Goal: Contribute content: Contribute content

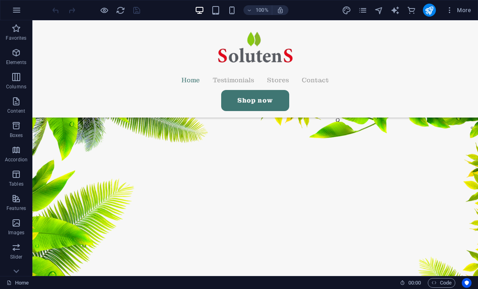
scroll to position [477, 0]
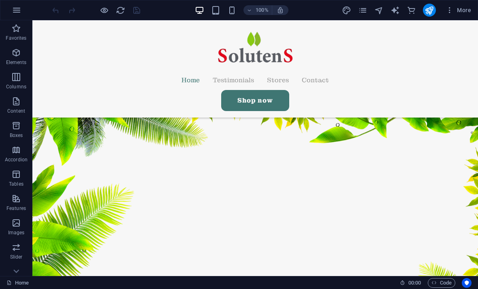
click at [121, 10] on icon "reload" at bounding box center [120, 10] width 9 height 9
click at [117, 9] on icon "reload" at bounding box center [120, 10] width 9 height 9
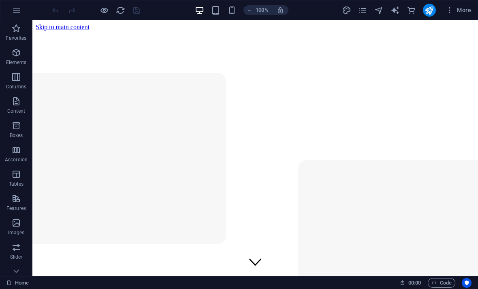
scroll to position [0, 0]
click at [366, 11] on icon "pages" at bounding box center [362, 10] width 9 height 9
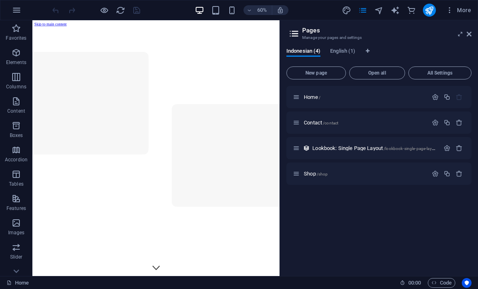
click at [331, 169] on div "Shop /shop" at bounding box center [360, 173] width 135 height 9
click at [322, 172] on span "/shop" at bounding box center [322, 174] width 11 height 4
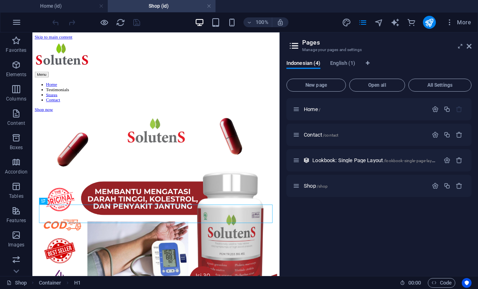
click at [470, 43] on icon at bounding box center [469, 46] width 5 height 6
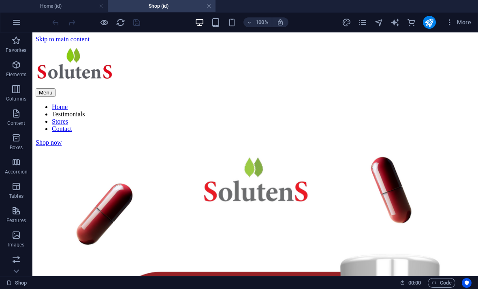
click at [122, 18] on icon "reload" at bounding box center [120, 22] width 9 height 9
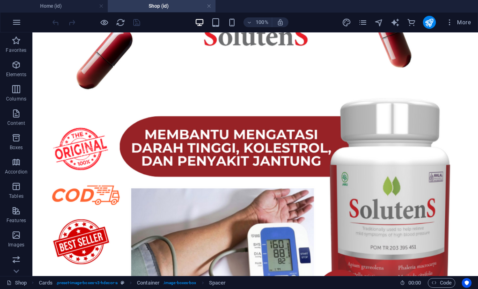
scroll to position [161, 0]
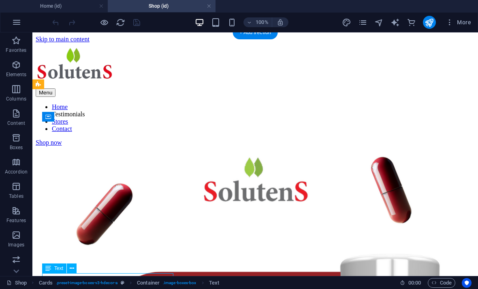
scroll to position [0, 0]
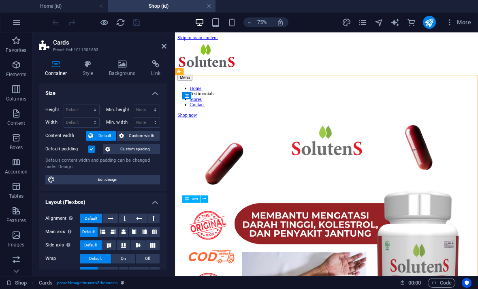
click at [117, 64] on icon at bounding box center [122, 64] width 39 height 8
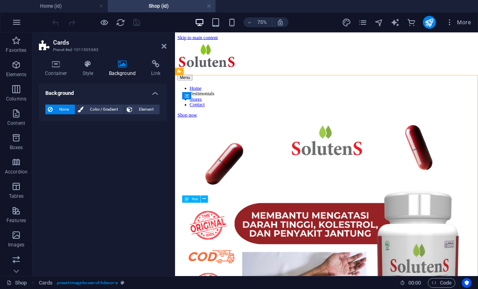
click at [100, 107] on span "Color / Gradient" at bounding box center [104, 109] width 36 height 10
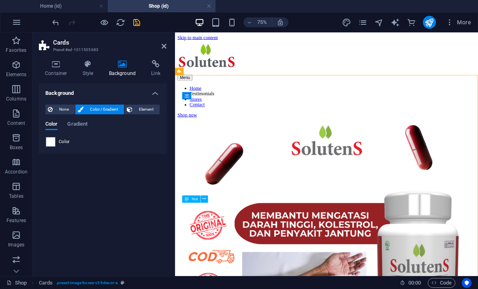
click at [141, 104] on span "Element" at bounding box center [146, 109] width 22 height 10
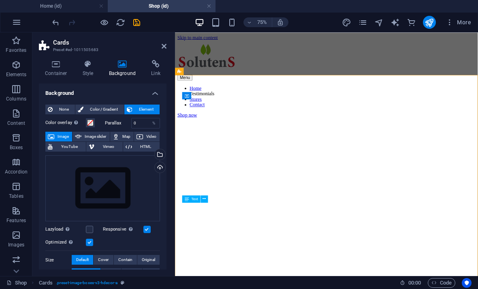
click at [158, 164] on div "Upload" at bounding box center [159, 168] width 12 height 12
click at [89, 122] on span at bounding box center [90, 122] width 6 height 6
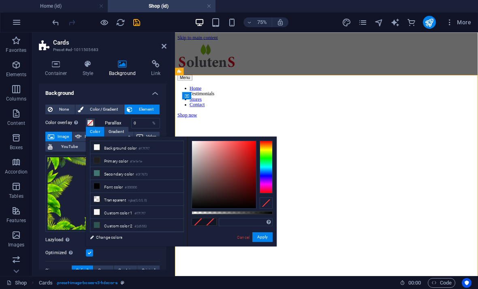
click at [96, 183] on icon at bounding box center [97, 186] width 6 height 6
type input "#000000"
click at [268, 237] on button "Apply" at bounding box center [262, 237] width 20 height 10
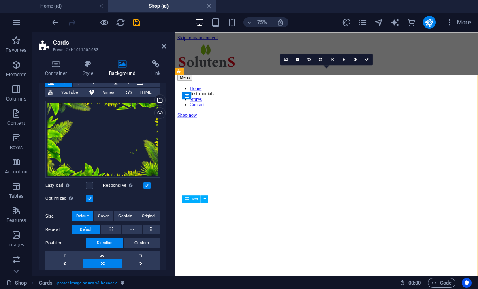
scroll to position [55, 0]
click at [86, 181] on label at bounding box center [89, 184] width 7 height 7
click at [0, 0] on input "Lazyload Loading images after the page loads improves page speed." at bounding box center [0, 0] width 0 height 0
click at [158, 112] on div "Upload" at bounding box center [159, 113] width 12 height 12
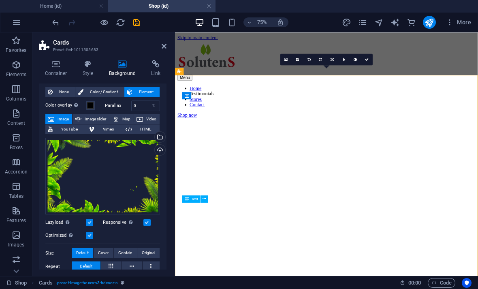
scroll to position [4, 0]
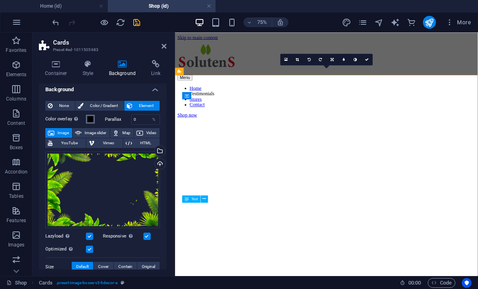
click at [87, 115] on button "Color overlay Places an overlay over the background to colorize it" at bounding box center [90, 119] width 9 height 9
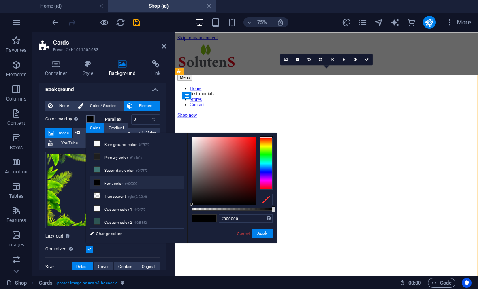
scroll to position [0, 0]
click at [91, 116] on span at bounding box center [90, 119] width 6 height 6
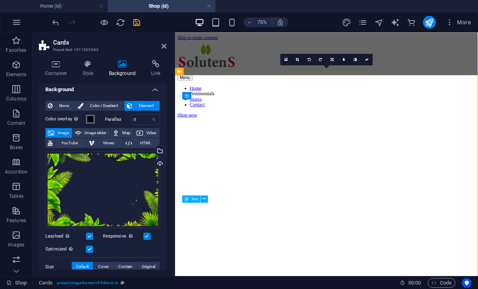
click at [88, 117] on span at bounding box center [90, 119] width 6 height 6
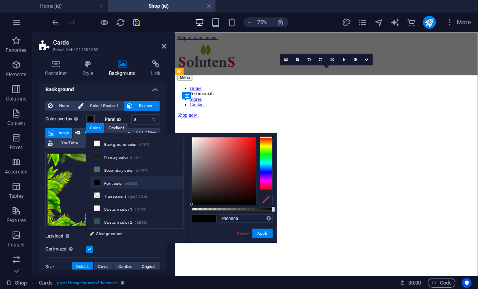
click at [246, 233] on link "Cancel" at bounding box center [243, 233] width 14 height 6
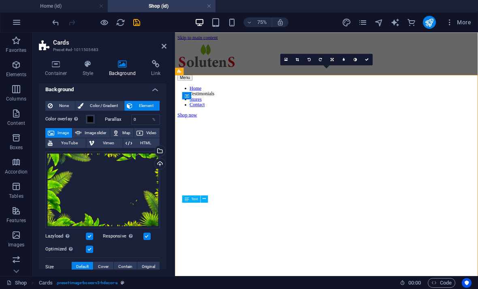
click at [85, 115] on label "Color overlay Places an overlay over the background to colorize it" at bounding box center [65, 119] width 40 height 10
click at [86, 115] on button "Color overlay Places an overlay over the background to colorize it" at bounding box center [90, 119] width 9 height 9
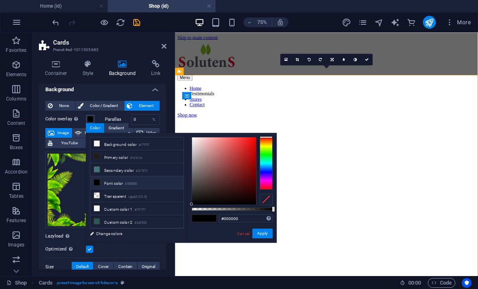
click at [268, 198] on div at bounding box center [266, 199] width 13 height 11
click at [267, 230] on button "Apply" at bounding box center [262, 233] width 20 height 10
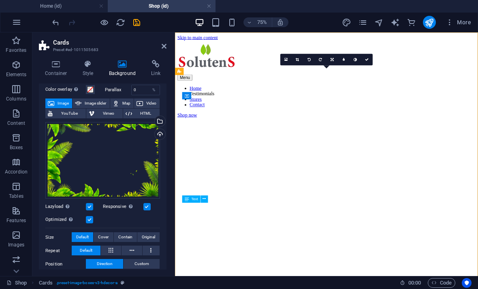
scroll to position [40, 0]
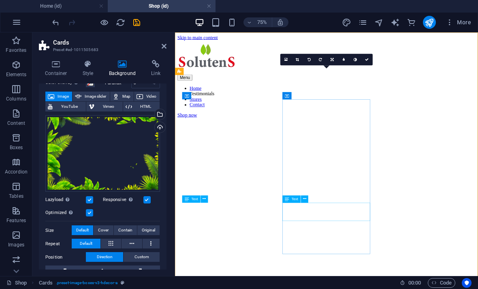
click at [344, 21] on icon "design" at bounding box center [346, 22] width 9 height 9
select select "px"
select select "400"
select select "px"
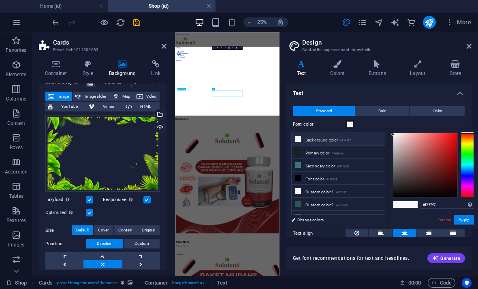
click at [344, 178] on li "Font color #000000" at bounding box center [338, 178] width 93 height 13
type input "#000000"
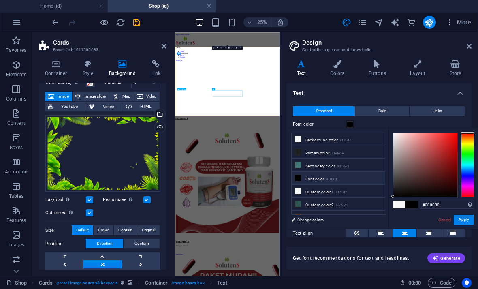
click at [469, 220] on button "Apply" at bounding box center [464, 220] width 20 height 10
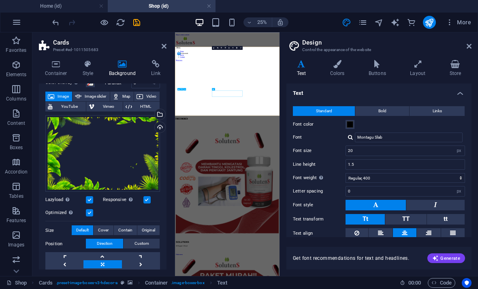
click at [469, 46] on icon at bounding box center [469, 46] width 5 height 6
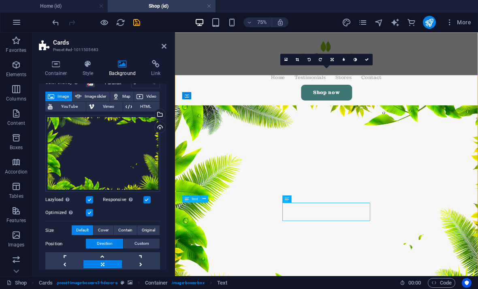
click at [163, 43] on icon at bounding box center [164, 46] width 5 height 6
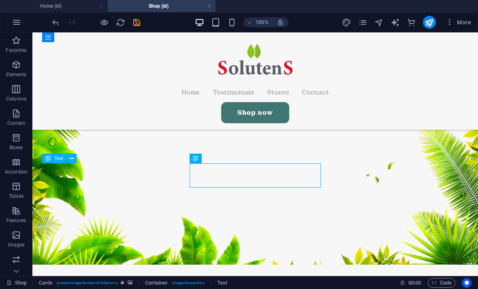
scroll to position [110, 0]
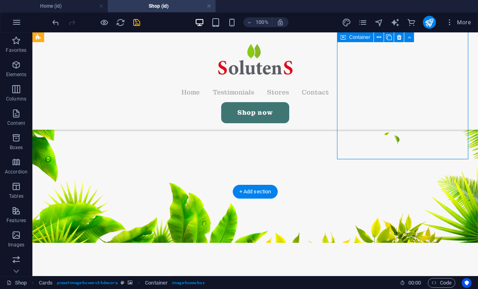
scroll to position [176, 0]
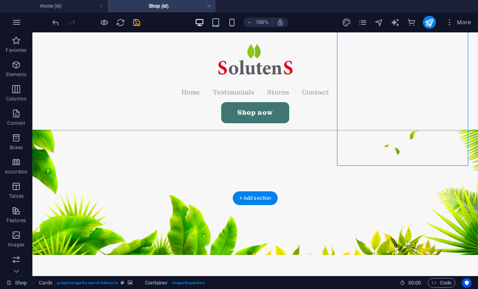
click at [424, 192] on figure at bounding box center [254, 83] width 445 height 341
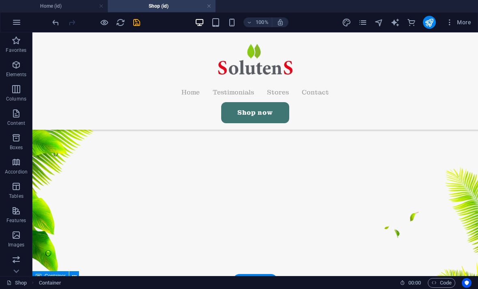
scroll to position [93, 0]
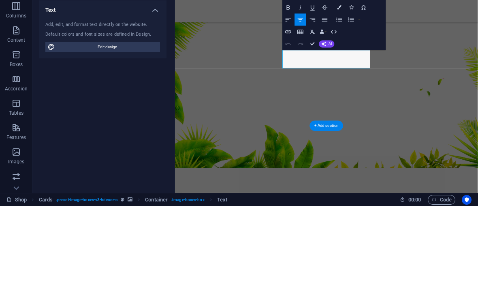
click at [291, 87] on icon "button" at bounding box center [288, 90] width 7 height 7
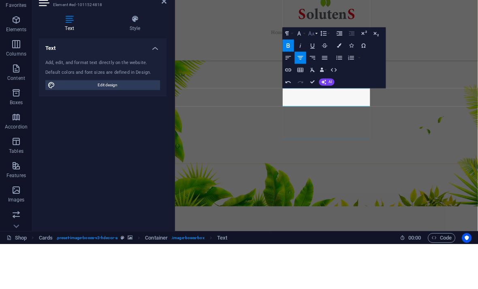
click at [314, 75] on icon "button" at bounding box center [311, 78] width 7 height 7
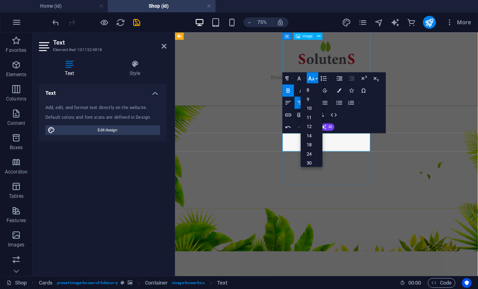
click at [315, 75] on button "Font Size" at bounding box center [313, 78] width 12 height 12
click at [304, 77] on button "Font Family" at bounding box center [300, 78] width 12 height 12
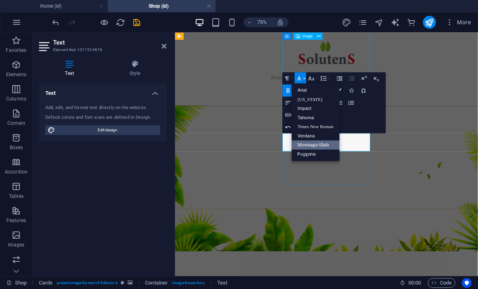
scroll to position [0, 0]
click at [324, 108] on link "Impact" at bounding box center [316, 108] width 48 height 9
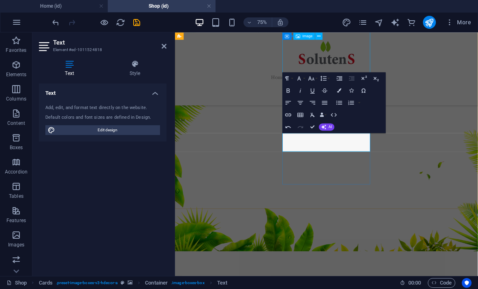
click at [316, 78] on button "Font Size" at bounding box center [313, 78] width 12 height 12
click at [321, 143] on link "18" at bounding box center [311, 144] width 22 height 9
click at [314, 79] on icon "button" at bounding box center [311, 78] width 7 height 7
click at [318, 144] on link "18" at bounding box center [311, 144] width 22 height 9
click at [310, 79] on icon "button" at bounding box center [311, 78] width 6 height 4
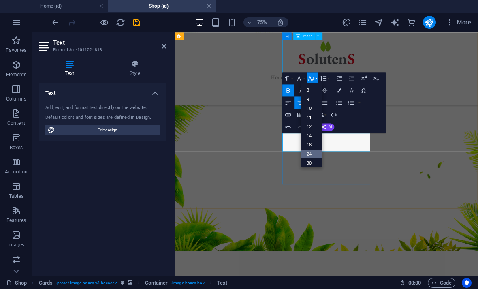
click at [318, 153] on link "24" at bounding box center [311, 153] width 22 height 9
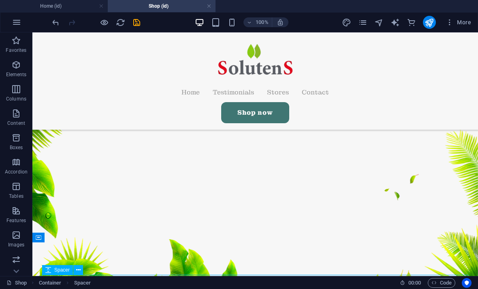
scroll to position [131, 0]
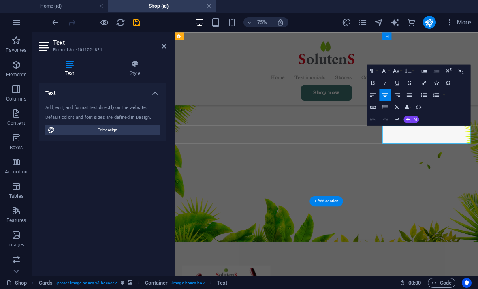
scroll to position [103, 0]
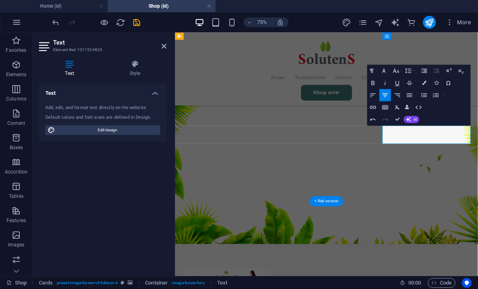
click at [372, 85] on icon "button" at bounding box center [372, 83] width 3 height 4
click at [398, 71] on icon "button" at bounding box center [396, 70] width 6 height 4
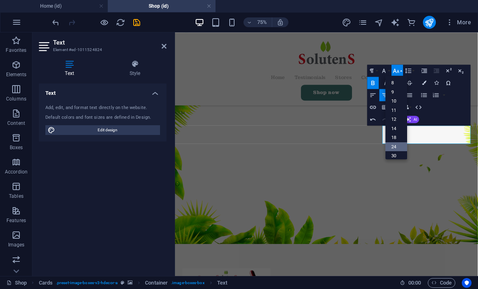
click at [400, 143] on link "24" at bounding box center [397, 146] width 22 height 9
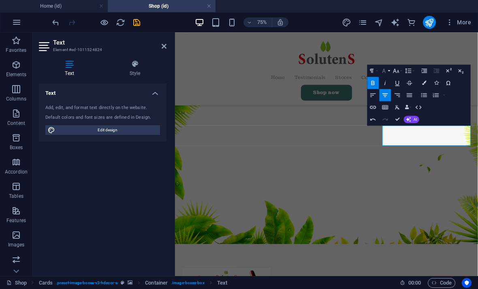
click at [386, 71] on icon "button" at bounding box center [383, 70] width 7 height 7
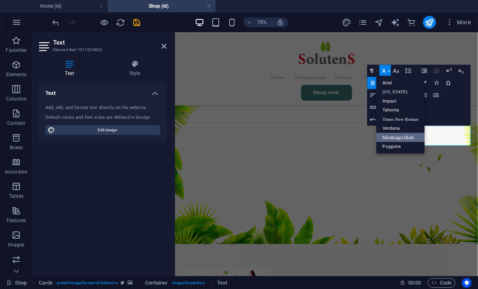
scroll to position [0, 0]
click at [407, 100] on link "Impact" at bounding box center [400, 100] width 48 height 9
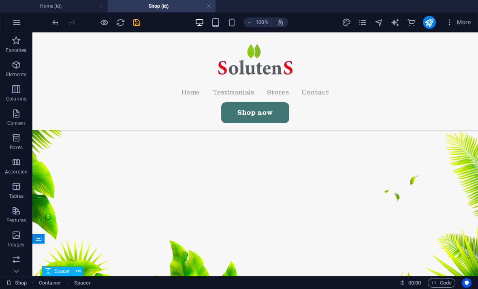
scroll to position [125, 0]
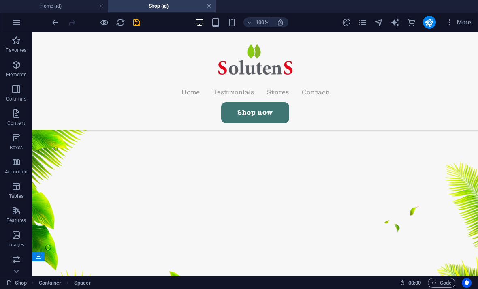
scroll to position [121, 0]
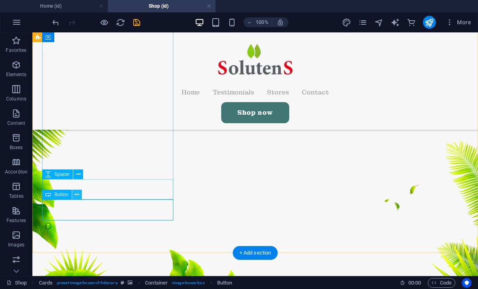
click at [74, 192] on button at bounding box center [77, 195] width 10 height 10
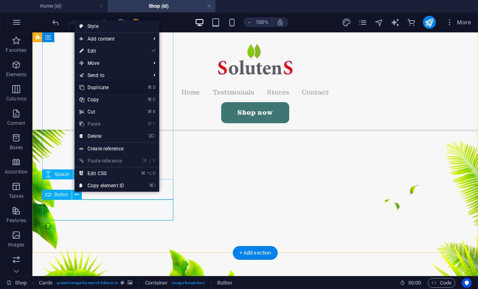
click at [86, 89] on link "⌘ D Duplicate" at bounding box center [102, 87] width 54 height 12
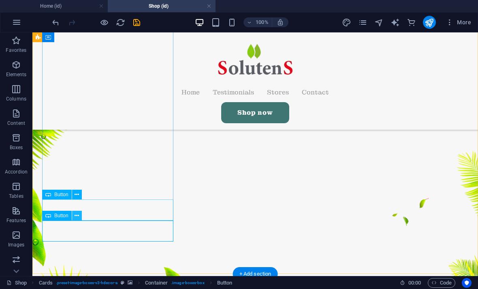
click at [79, 217] on button at bounding box center [77, 216] width 10 height 10
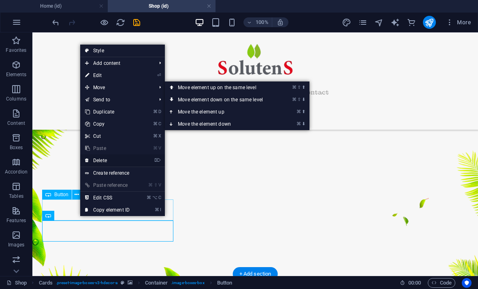
click at [91, 160] on link "⌦ Delete" at bounding box center [107, 160] width 54 height 12
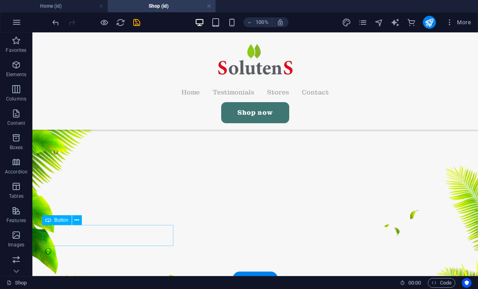
scroll to position [96, 0]
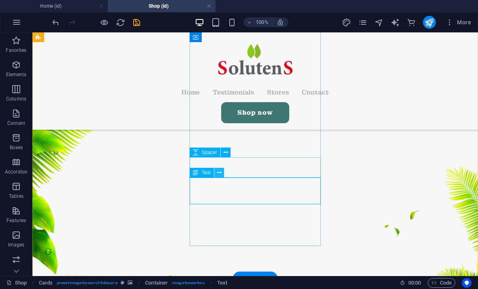
click at [221, 172] on icon at bounding box center [219, 172] width 4 height 9
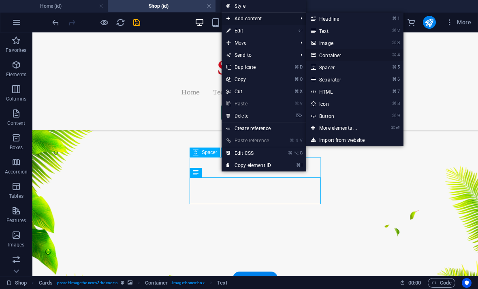
click at [373, 60] on link "⌘ 4 Container" at bounding box center [339, 55] width 67 height 12
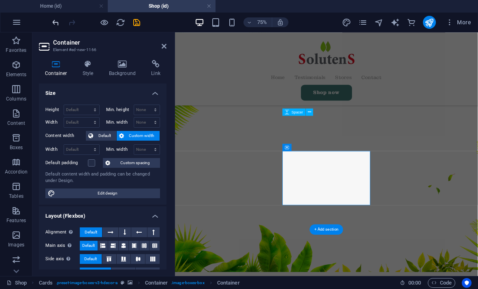
click at [56, 19] on icon "undo" at bounding box center [55, 22] width 9 height 9
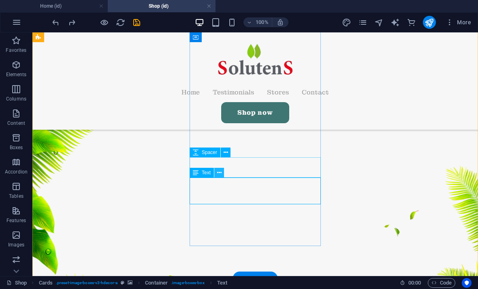
click at [217, 172] on icon at bounding box center [219, 172] width 4 height 9
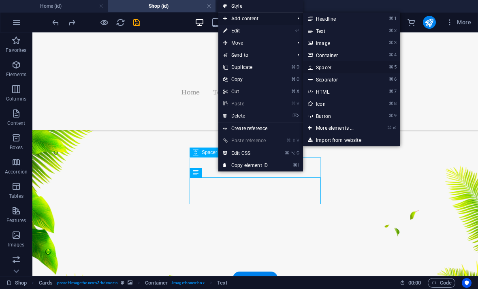
click at [336, 66] on link "⌘ 5 Spacer" at bounding box center [336, 67] width 67 height 12
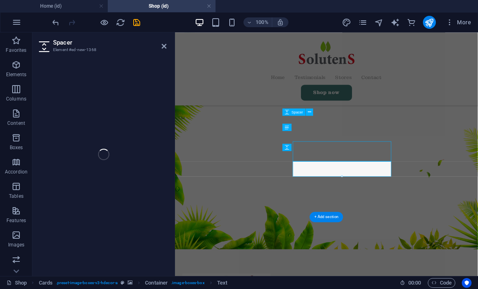
select select "px"
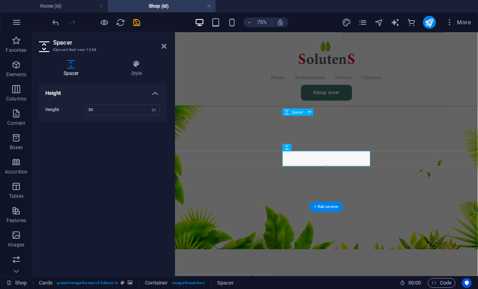
click at [156, 45] on h2 "Spacer" at bounding box center [109, 42] width 113 height 7
click at [163, 43] on icon at bounding box center [164, 46] width 5 height 6
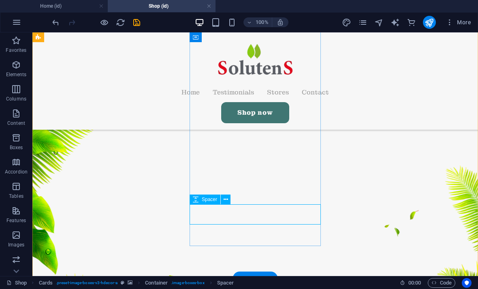
click at [226, 203] on icon at bounding box center [226, 199] width 4 height 9
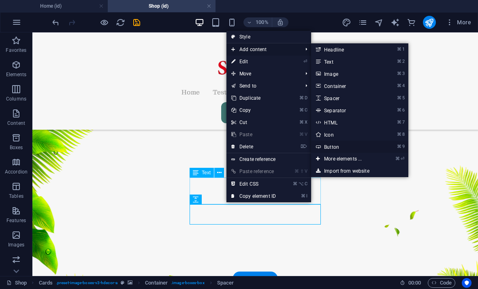
click at [352, 145] on link "⌘ 9 Button" at bounding box center [344, 147] width 67 height 12
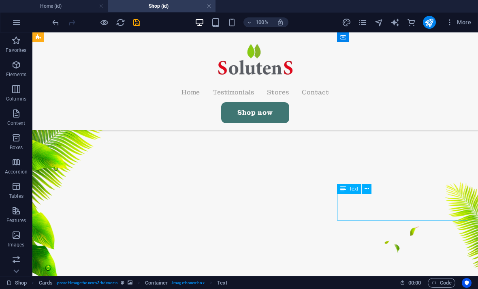
scroll to position [79, 0]
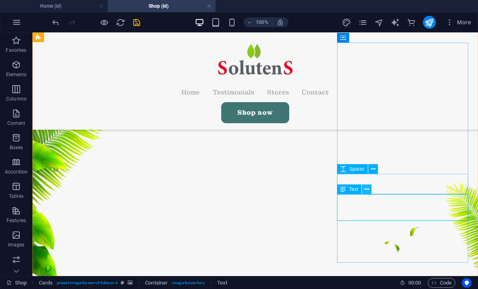
click at [367, 188] on icon at bounding box center [366, 189] width 4 height 9
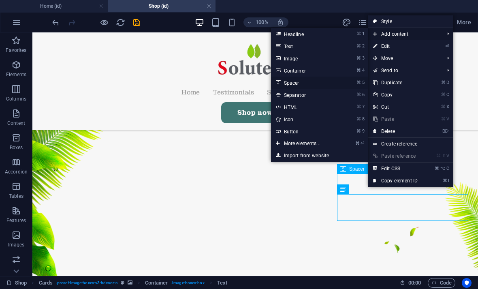
click at [329, 83] on link "⌘ 5 Spacer" at bounding box center [304, 83] width 67 height 12
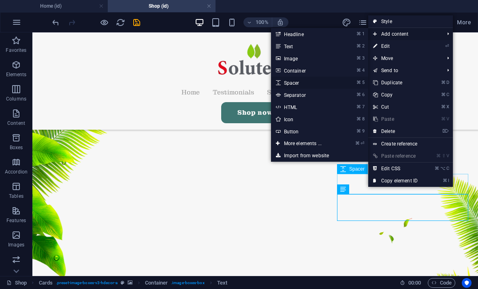
select select "px"
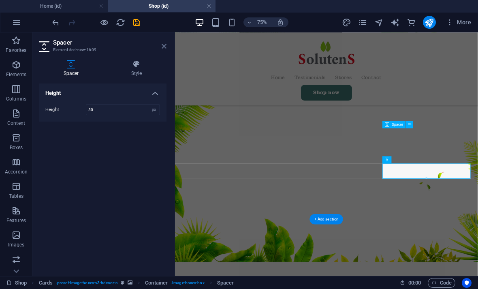
click at [162, 46] on icon at bounding box center [164, 46] width 5 height 6
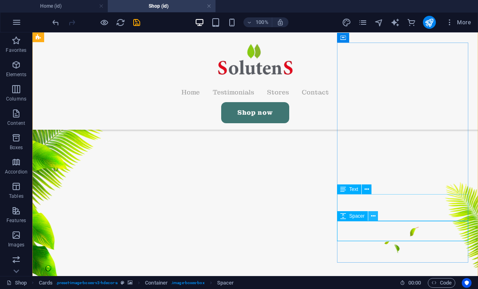
click at [375, 213] on icon at bounding box center [373, 216] width 4 height 9
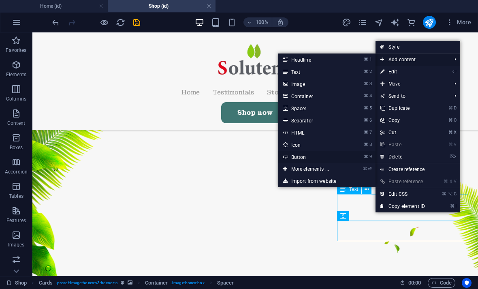
click at [317, 155] on link "⌘ 9 Button" at bounding box center [311, 157] width 67 height 12
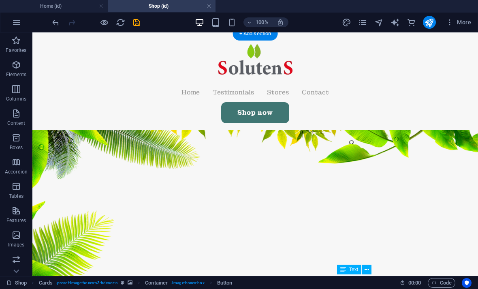
scroll to position [0, 0]
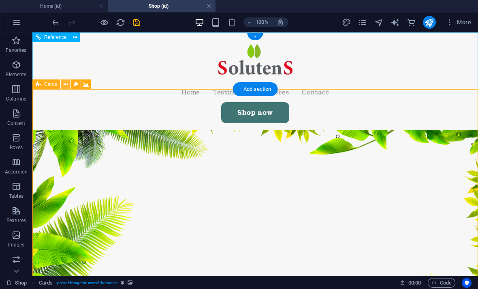
click at [62, 84] on button at bounding box center [66, 84] width 10 height 10
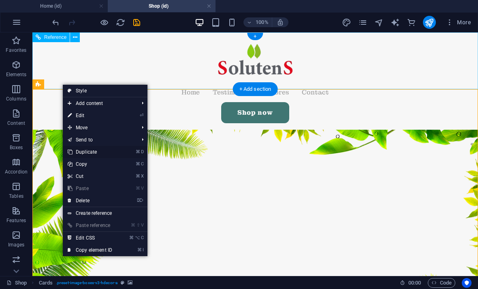
click at [71, 151] on icon at bounding box center [70, 152] width 4 height 12
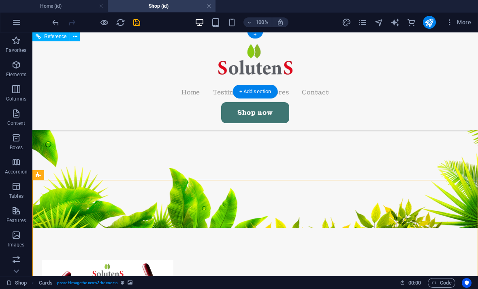
scroll to position [190, 0]
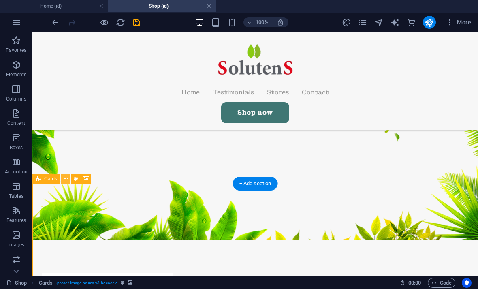
click at [62, 179] on button at bounding box center [66, 179] width 10 height 10
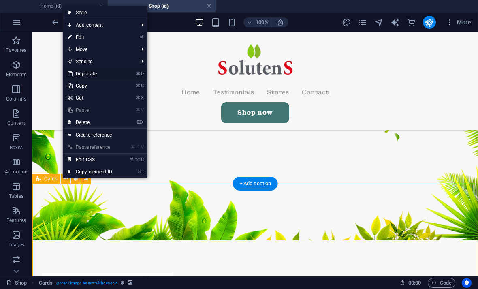
click at [75, 72] on link "⌘ D Duplicate" at bounding box center [90, 74] width 54 height 12
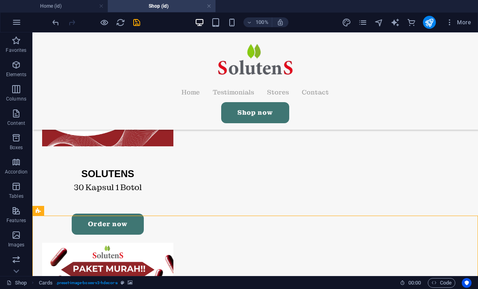
scroll to position [436, 0]
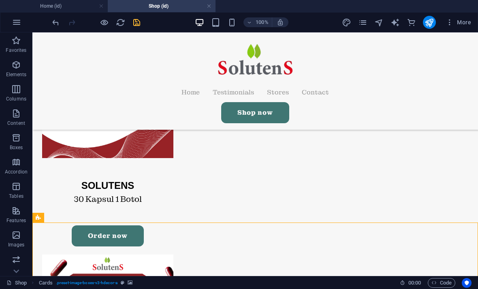
click at [141, 20] on icon "save" at bounding box center [136, 22] width 9 height 9
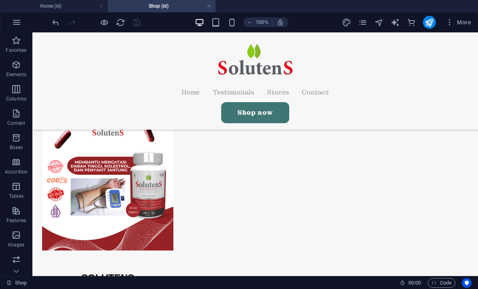
scroll to position [346, 0]
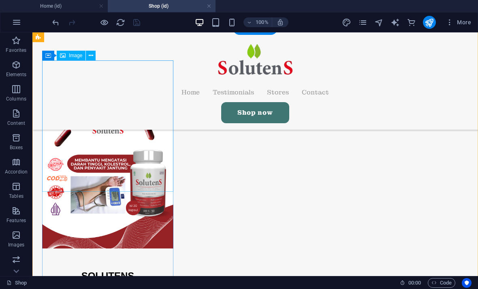
select select "%"
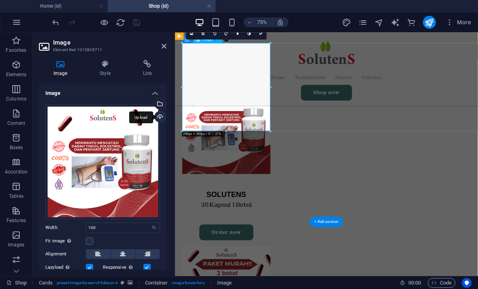
click at [159, 115] on div "Upload" at bounding box center [159, 117] width 12 height 12
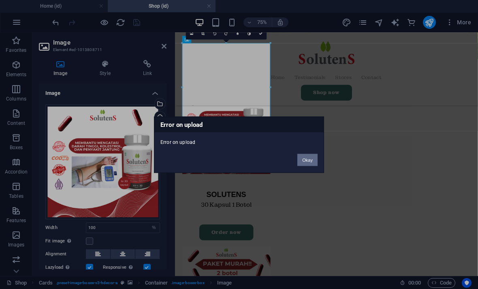
click at [313, 161] on button "Okay" at bounding box center [307, 159] width 20 height 12
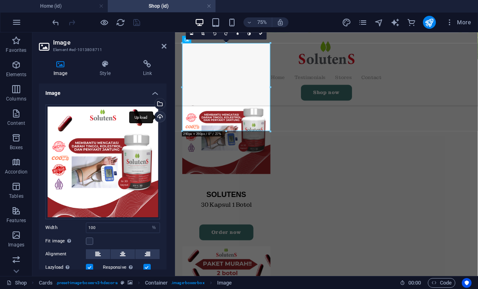
click at [161, 119] on div "Upload" at bounding box center [159, 117] width 12 height 12
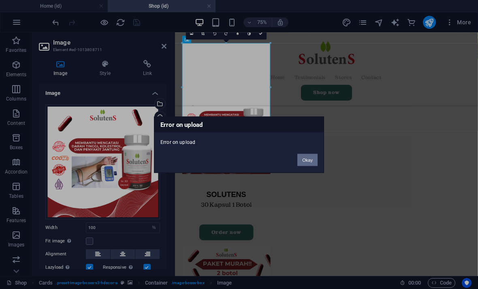
click at [313, 161] on button "Okay" at bounding box center [307, 159] width 20 height 12
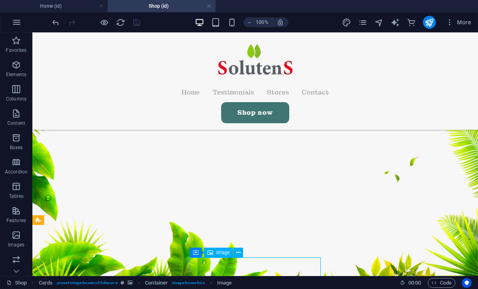
scroll to position [148, 0]
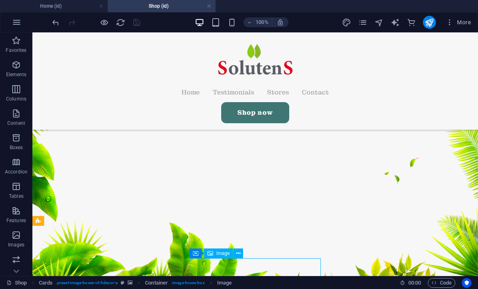
click at [58, 211] on figure at bounding box center [254, 111] width 445 height 341
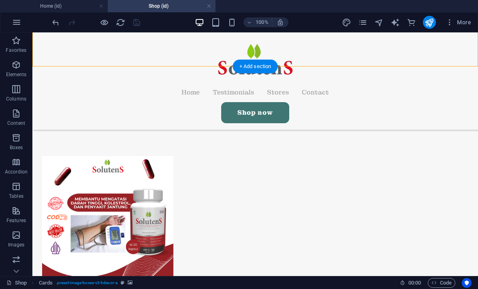
scroll to position [307, 0]
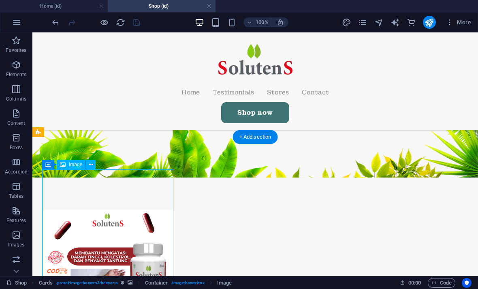
scroll to position [284, 0]
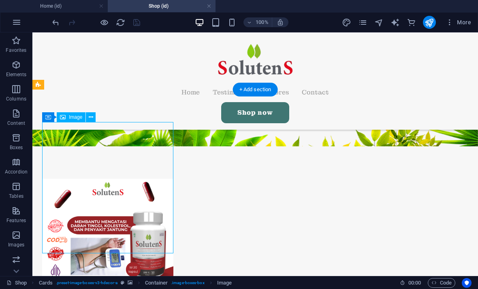
select select "%"
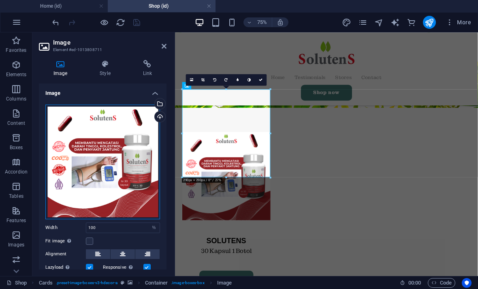
click at [97, 168] on div "Drag files here, click to choose files or select files from Files or our free s…" at bounding box center [102, 161] width 115 height 115
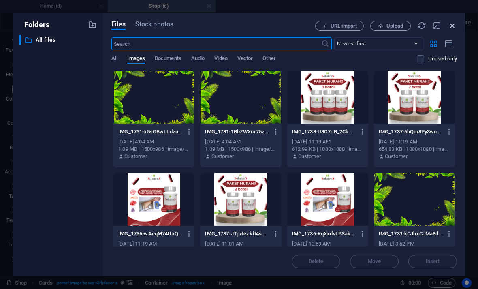
click at [453, 26] on icon "button" at bounding box center [452, 25] width 9 height 9
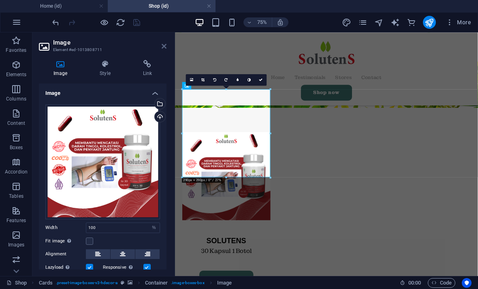
click at [162, 45] on icon at bounding box center [164, 46] width 5 height 6
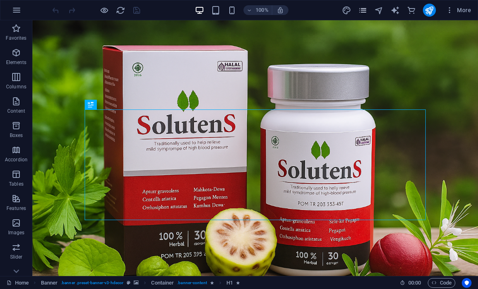
click at [367, 11] on icon "pages" at bounding box center [362, 10] width 9 height 9
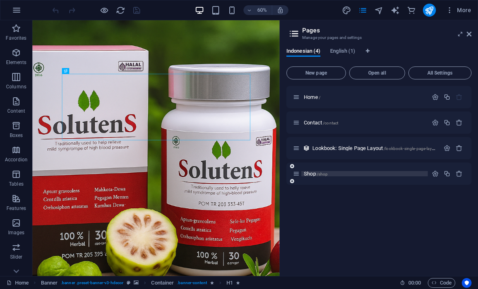
click at [324, 176] on span "/shop" at bounding box center [322, 174] width 11 height 4
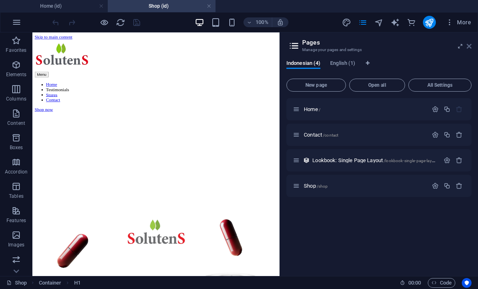
click at [470, 46] on icon at bounding box center [469, 46] width 5 height 6
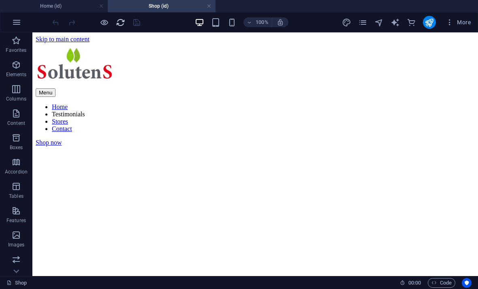
click at [119, 21] on icon "reload" at bounding box center [120, 22] width 9 height 9
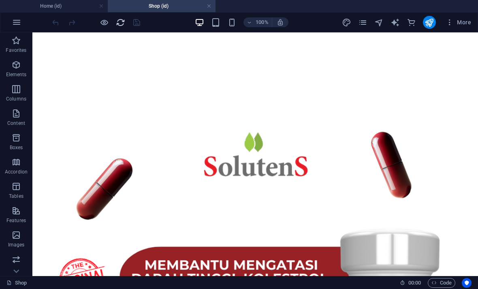
scroll to position [310, 0]
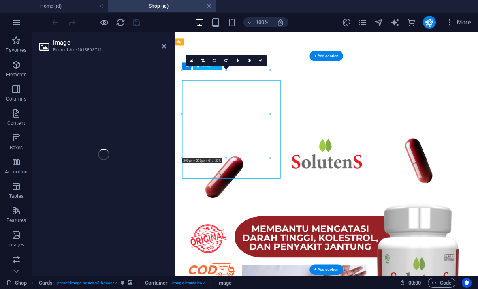
select select "%"
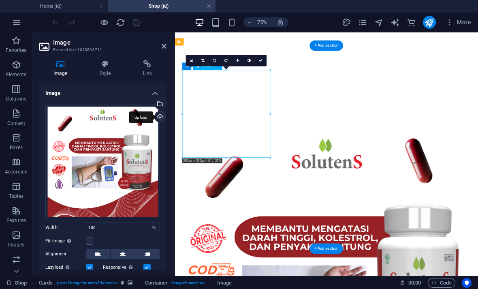
click at [157, 113] on div "Upload" at bounding box center [159, 117] width 12 height 12
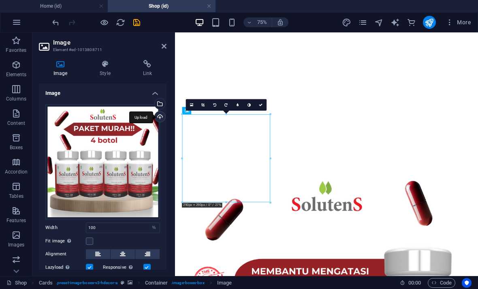
scroll to position [251, 0]
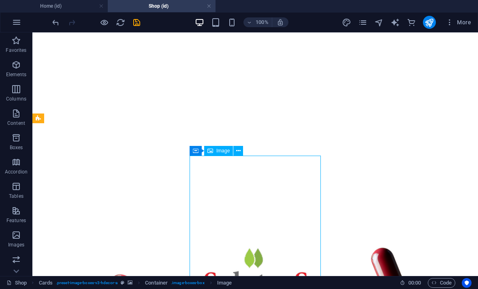
select select "%"
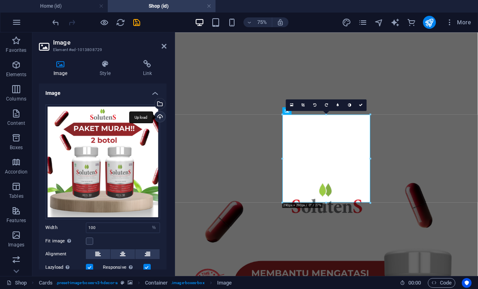
click at [159, 115] on div "Upload" at bounding box center [159, 117] width 12 height 12
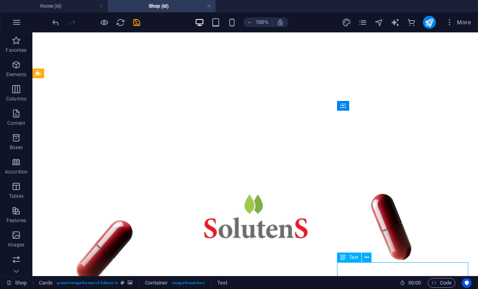
scroll to position [292, 0]
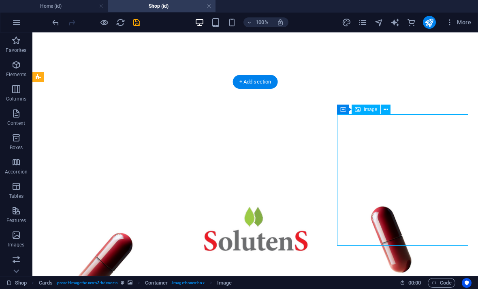
select select "%"
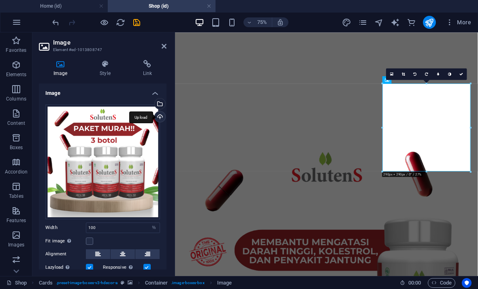
click at [159, 115] on div "Upload" at bounding box center [159, 117] width 12 height 12
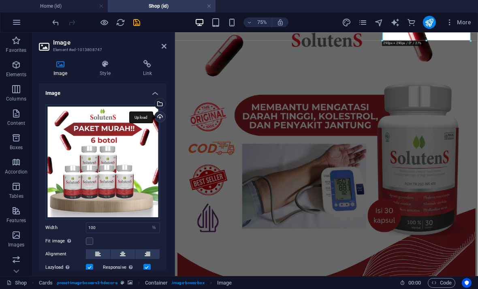
scroll to position [478, 0]
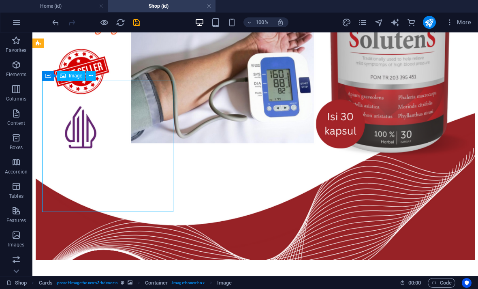
scroll to position [604, 0]
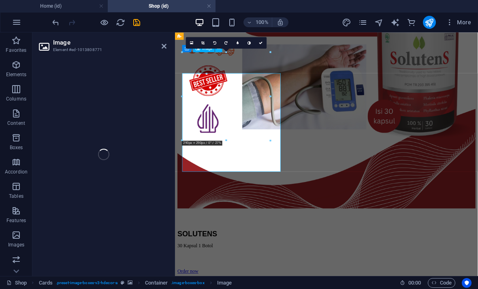
select select "%"
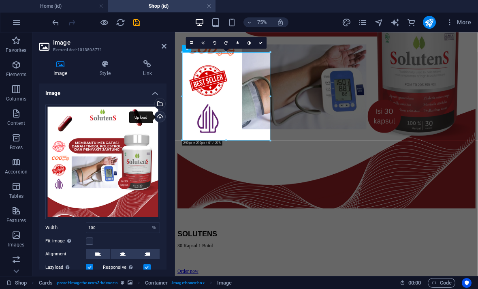
click at [160, 116] on div "Upload" at bounding box center [159, 117] width 12 height 12
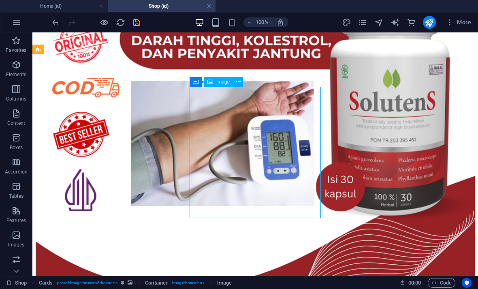
select select "%"
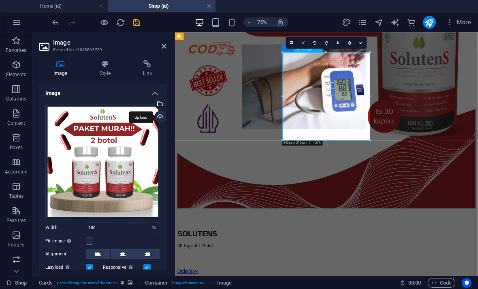
click at [158, 113] on div "Upload" at bounding box center [159, 117] width 12 height 12
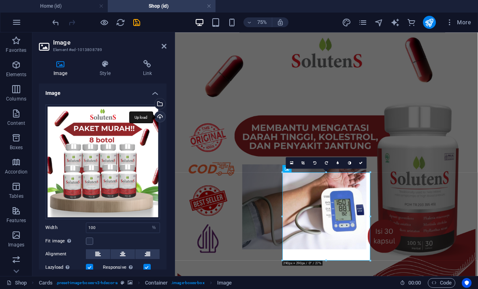
scroll to position [444, 0]
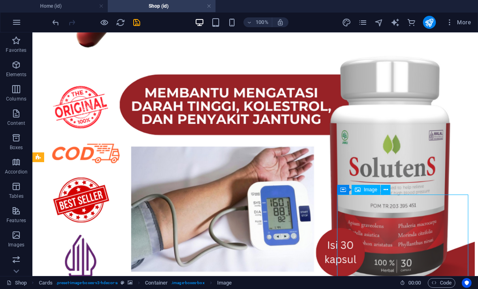
scroll to position [560, 0]
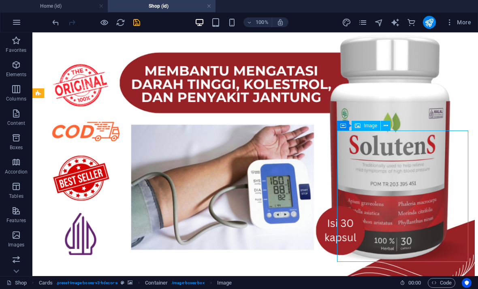
select select "%"
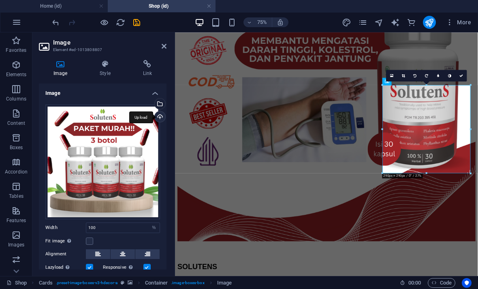
click at [158, 114] on div "Upload" at bounding box center [159, 117] width 12 height 12
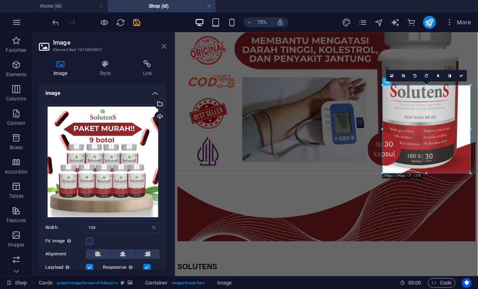
click at [162, 44] on icon at bounding box center [164, 46] width 5 height 6
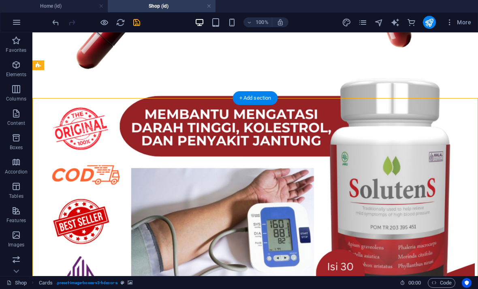
scroll to position [495, 0]
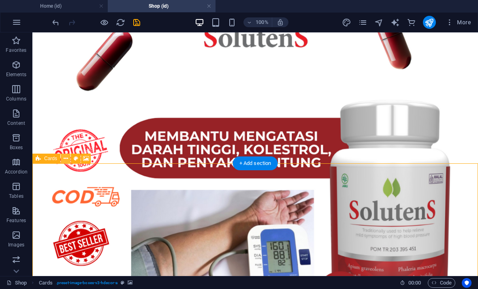
click at [64, 158] on icon at bounding box center [66, 158] width 4 height 9
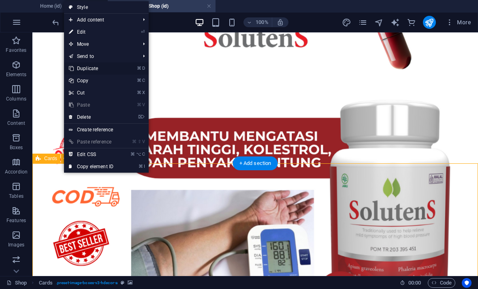
click at [77, 67] on link "⌘ D Duplicate" at bounding box center [91, 68] width 54 height 12
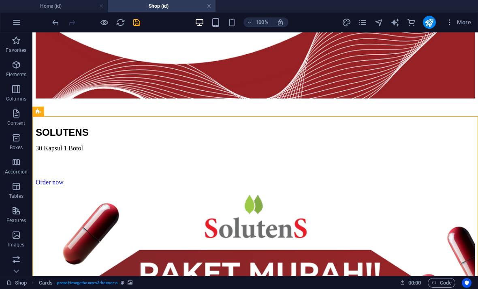
scroll to position [824, 0]
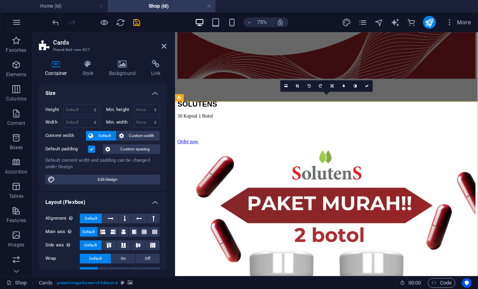
scroll to position [777, 0]
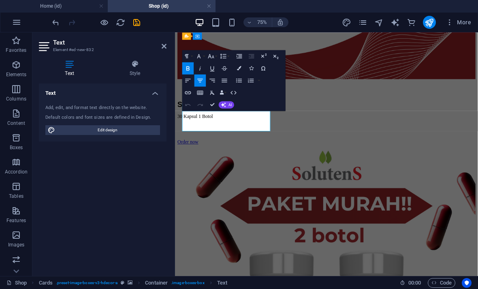
scroll to position [935, 0]
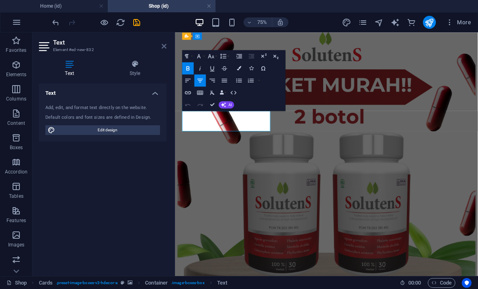
click at [162, 45] on icon at bounding box center [164, 46] width 5 height 6
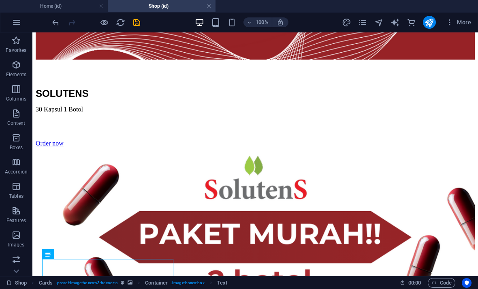
scroll to position [864, 0]
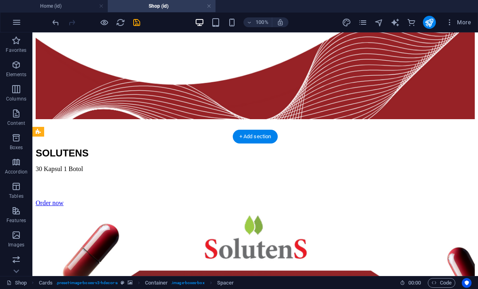
scroll to position [807, 0]
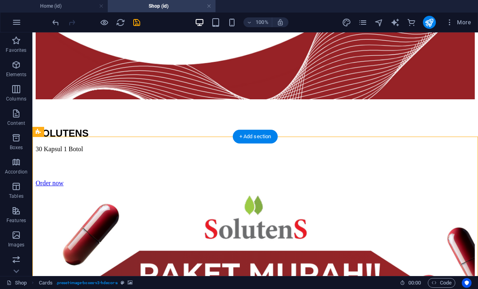
scroll to position [872, 0]
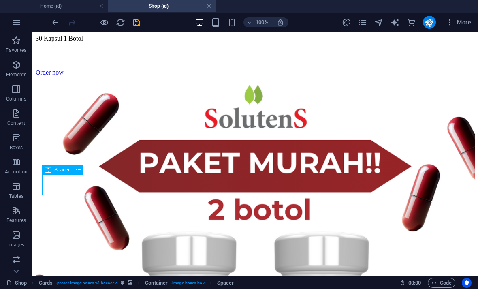
scroll to position [943, 0]
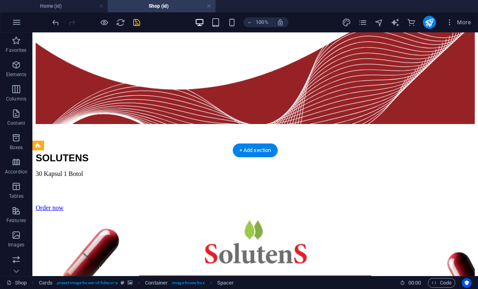
scroll to position [762, 0]
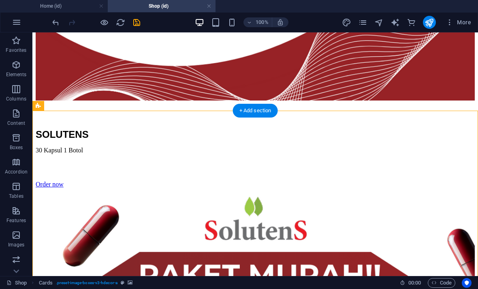
scroll to position [833, 0]
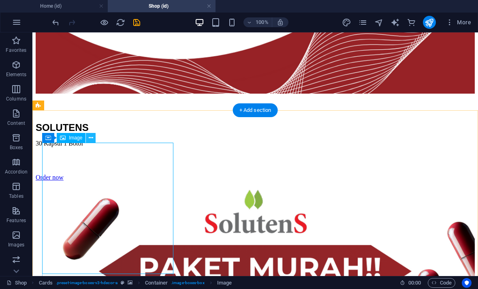
click at [91, 135] on icon at bounding box center [91, 138] width 4 height 9
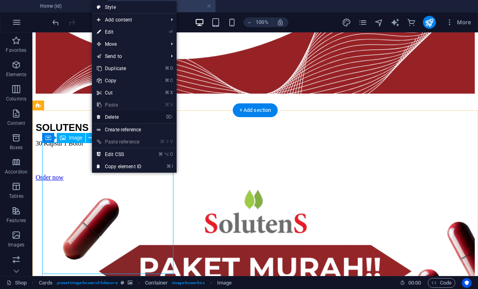
click at [100, 115] on icon at bounding box center [99, 117] width 4 height 12
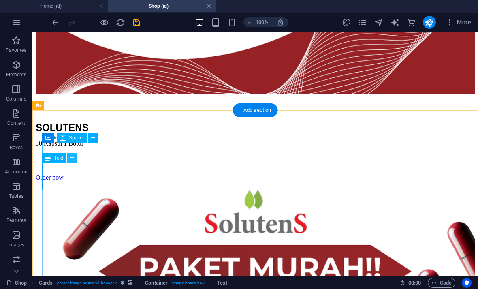
click at [69, 156] on button at bounding box center [72, 158] width 10 height 10
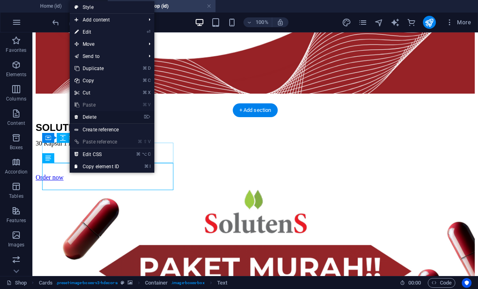
click at [83, 115] on link "⌦ Delete" at bounding box center [97, 117] width 54 height 12
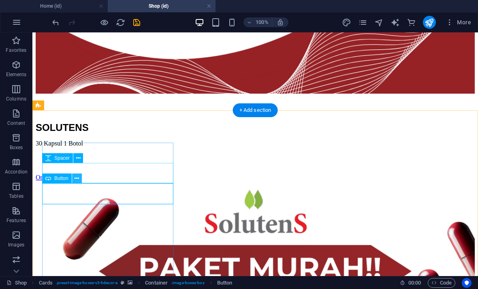
click at [73, 175] on button at bounding box center [77, 178] width 10 height 10
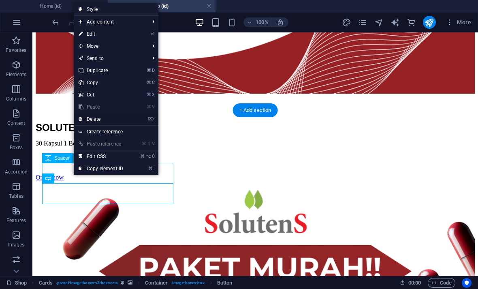
click at [83, 117] on link "⌦ Delete" at bounding box center [101, 119] width 54 height 12
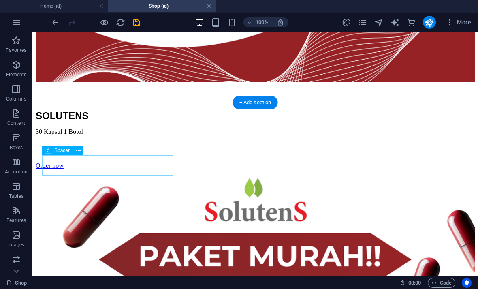
scroll to position [849, 0]
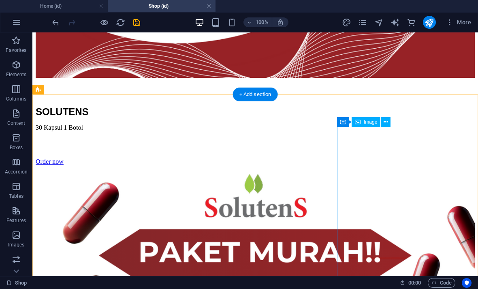
click at [385, 122] on icon at bounding box center [386, 122] width 4 height 9
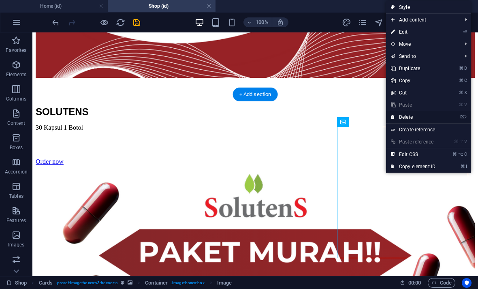
click at [426, 118] on link "⌦ Delete" at bounding box center [413, 117] width 54 height 12
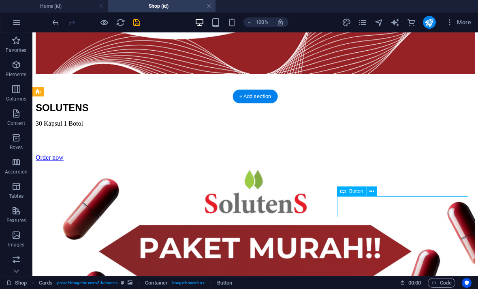
scroll to position [846, 0]
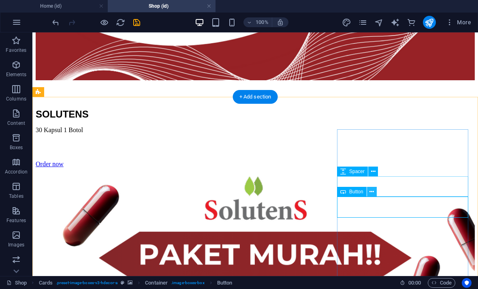
click at [372, 192] on icon at bounding box center [371, 192] width 4 height 9
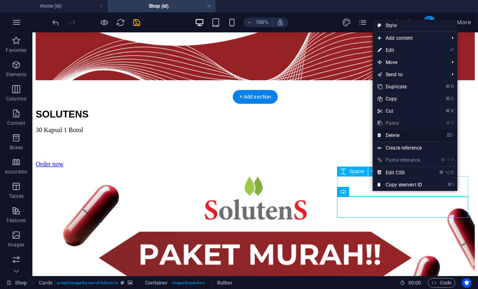
click at [422, 131] on link "⌦ Delete" at bounding box center [400, 135] width 54 height 12
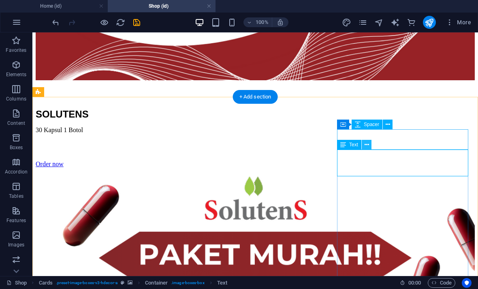
click at [364, 145] on icon at bounding box center [366, 145] width 4 height 9
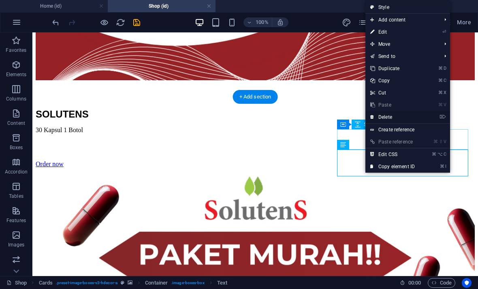
click at [416, 113] on link "⌦ Delete" at bounding box center [392, 117] width 54 height 12
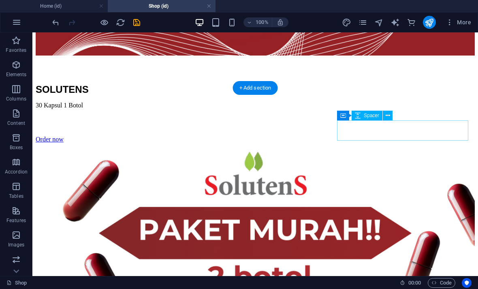
scroll to position [872, 0]
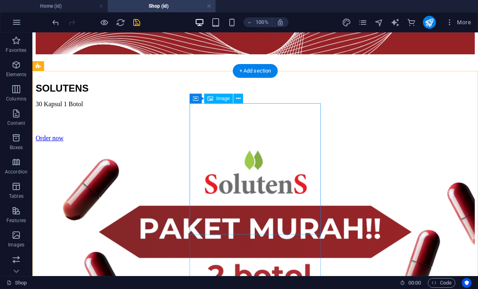
select select "%"
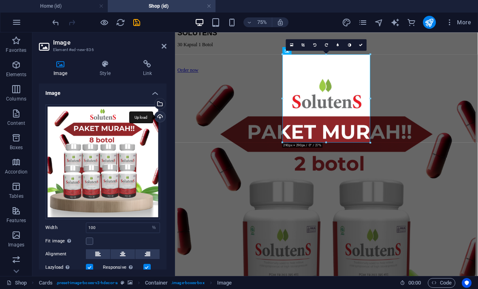
click at [158, 113] on div "Upload" at bounding box center [159, 117] width 12 height 12
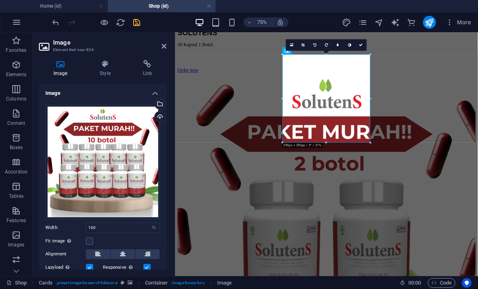
click at [134, 20] on icon "save" at bounding box center [136, 22] width 9 height 9
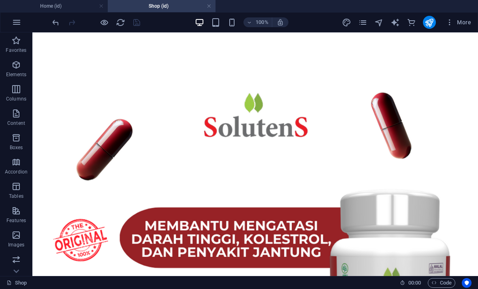
scroll to position [405, 0]
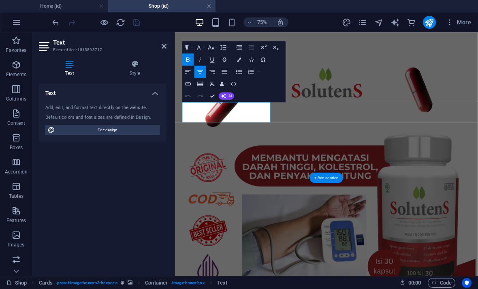
click at [162, 45] on icon at bounding box center [164, 46] width 5 height 6
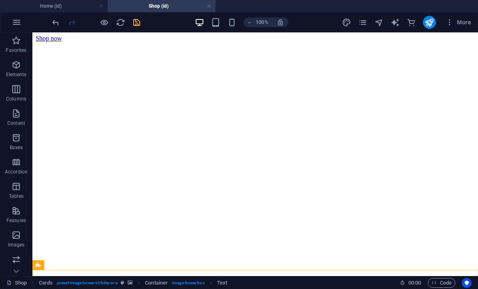
scroll to position [105, 0]
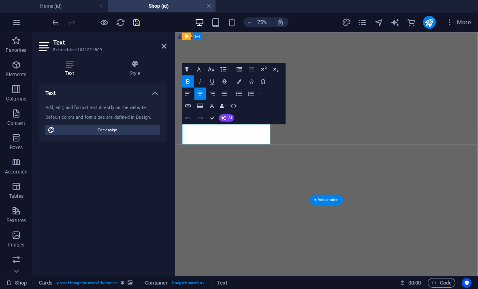
click at [52, 20] on icon "undo" at bounding box center [55, 22] width 9 height 9
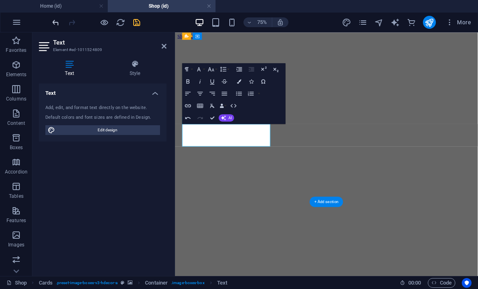
click at [56, 19] on icon "undo" at bounding box center [55, 22] width 9 height 9
click at [53, 20] on icon "undo" at bounding box center [55, 22] width 9 height 9
click at [54, 20] on icon "undo" at bounding box center [55, 22] width 9 height 9
click at [53, 20] on icon "undo" at bounding box center [55, 22] width 9 height 9
click at [51, 19] on icon "undo" at bounding box center [55, 22] width 9 height 9
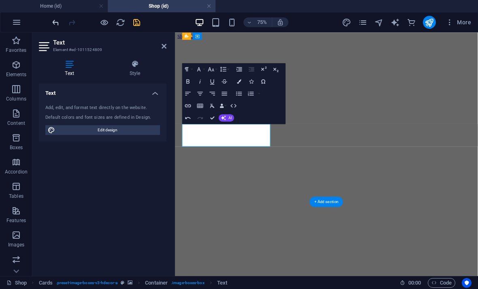
click at [50, 18] on div "75% More" at bounding box center [238, 22] width 477 height 19
click at [49, 22] on div "75% More" at bounding box center [238, 22] width 477 height 19
click at [163, 43] on icon at bounding box center [164, 46] width 5 height 6
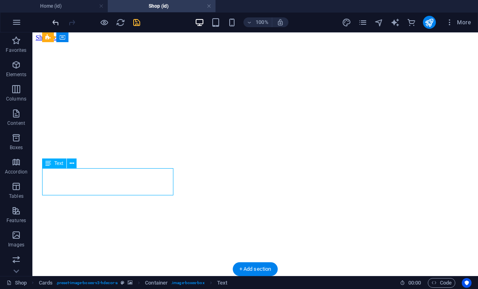
click at [52, 21] on icon "undo" at bounding box center [55, 22] width 9 height 9
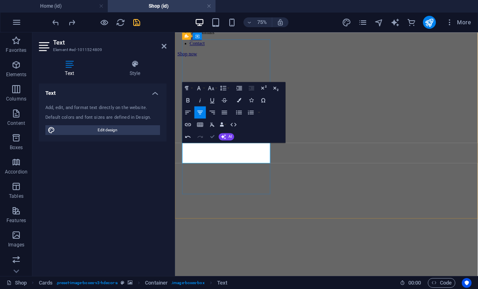
scroll to position [80, 0]
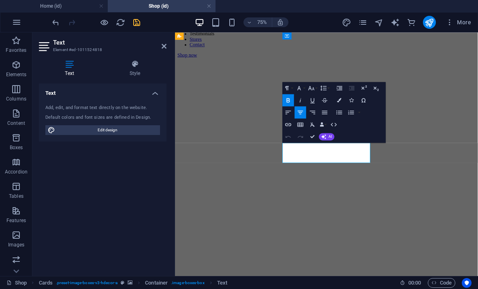
click at [52, 19] on icon "undo" at bounding box center [55, 22] width 9 height 9
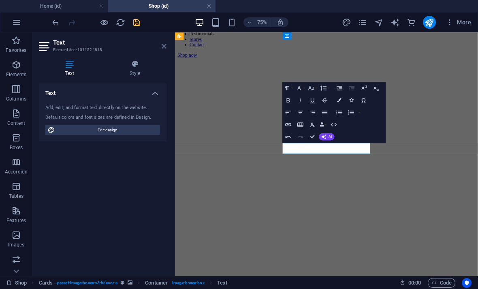
click at [162, 43] on icon at bounding box center [164, 46] width 5 height 6
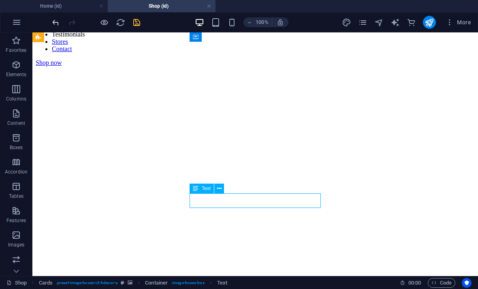
click at [51, 18] on icon "undo" at bounding box center [55, 22] width 9 height 9
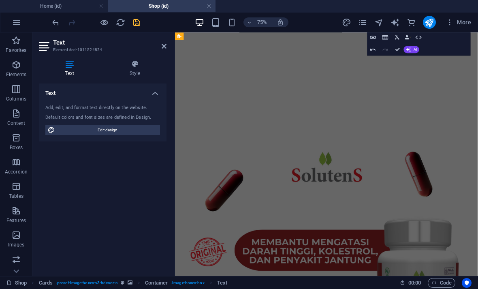
scroll to position [322, 0]
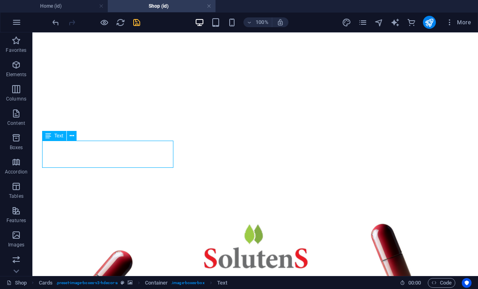
scroll to position [417, 0]
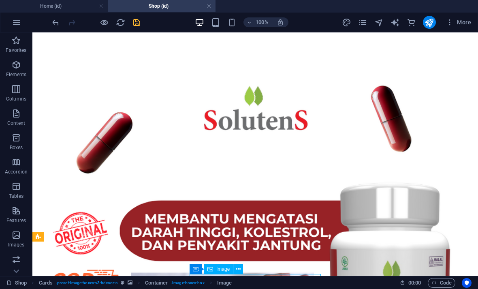
scroll to position [396, 0]
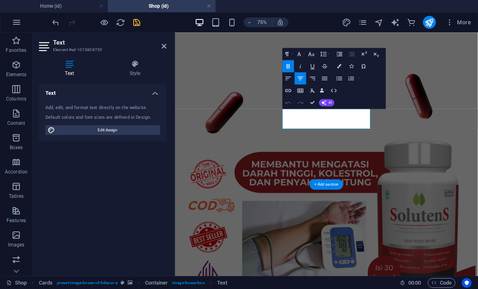
click at [162, 43] on link at bounding box center [164, 46] width 5 height 7
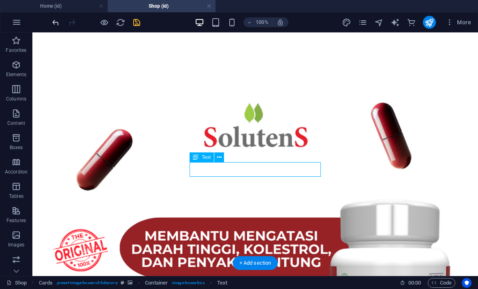
click at [51, 23] on icon "undo" at bounding box center [55, 22] width 9 height 9
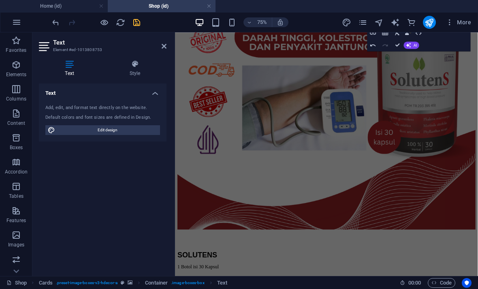
scroll to position [580, 0]
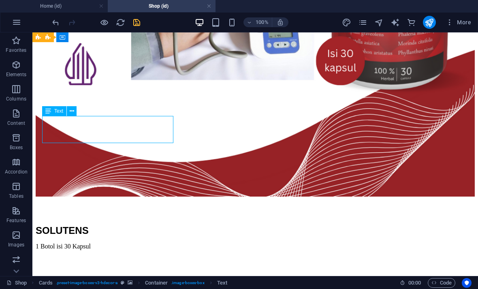
scroll to position [714, 0]
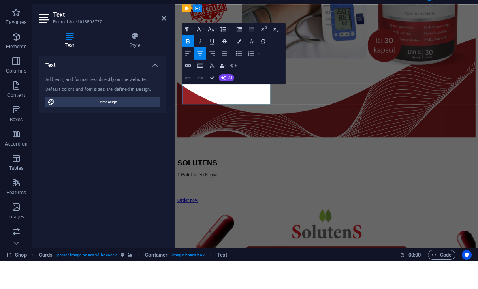
scroll to position [663, 0]
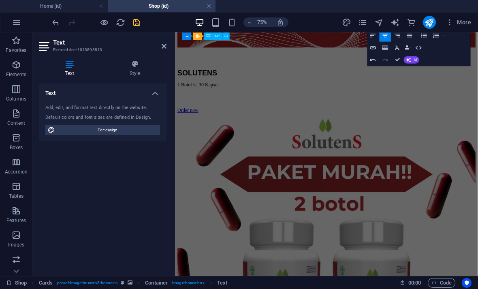
scroll to position [831, 0]
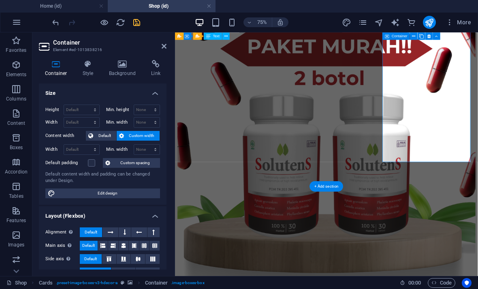
scroll to position [935, 0]
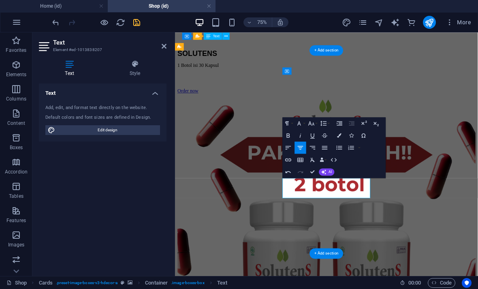
scroll to position [846, 0]
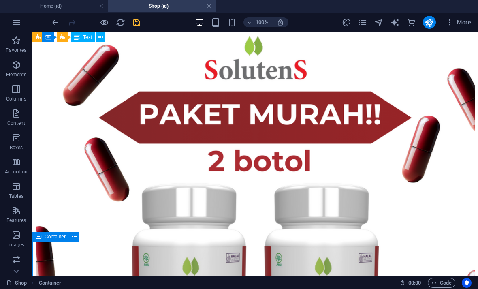
scroll to position [986, 0]
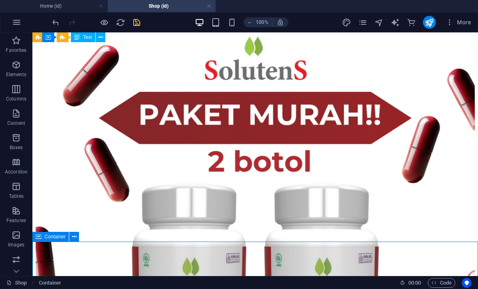
click at [132, 18] on icon "save" at bounding box center [136, 22] width 9 height 9
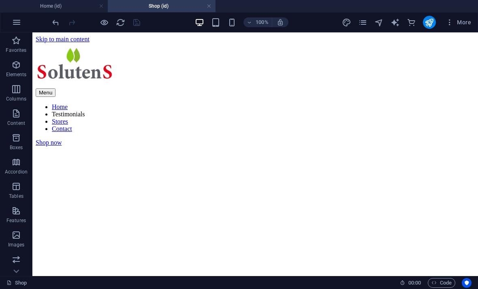
scroll to position [0, 0]
click at [361, 21] on icon "pages" at bounding box center [362, 22] width 9 height 9
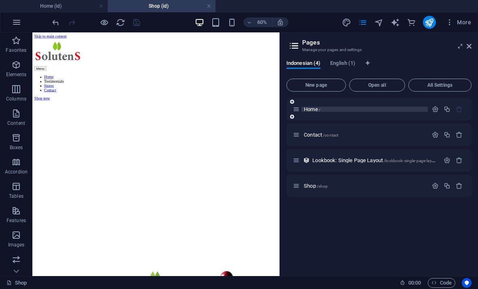
click at [320, 108] on span "/" at bounding box center [320, 109] width 2 height 4
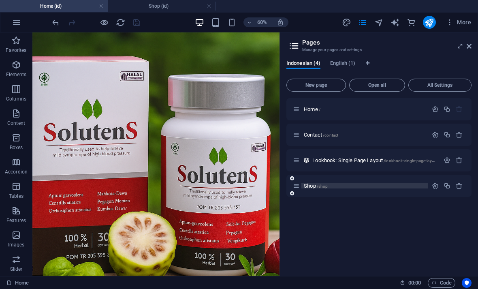
click at [322, 183] on div "Shop /shop" at bounding box center [360, 185] width 135 height 9
click at [328, 188] on p "Shop /shop" at bounding box center [364, 185] width 121 height 5
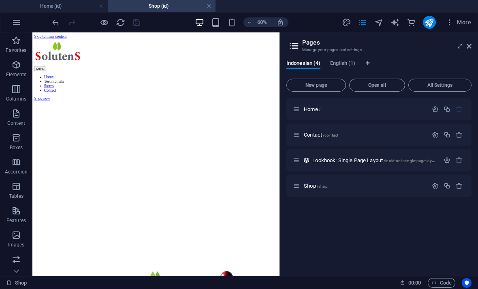
click at [126, 103] on nav "Home Testimonials Stores Contact" at bounding box center [238, 117] width 405 height 29
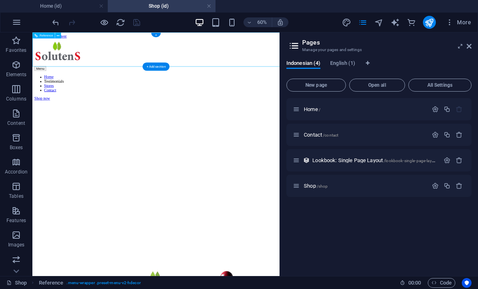
click at [134, 49] on div "Menu Home Testimonials Stores Contact Shop now" at bounding box center [238, 94] width 405 height 103
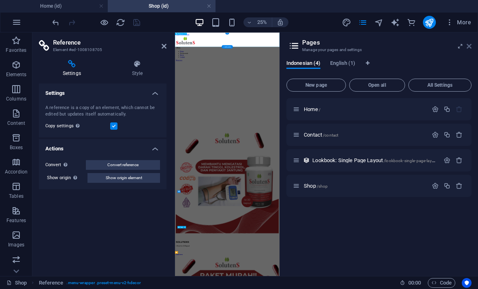
click at [469, 50] on link at bounding box center [469, 46] width 5 height 7
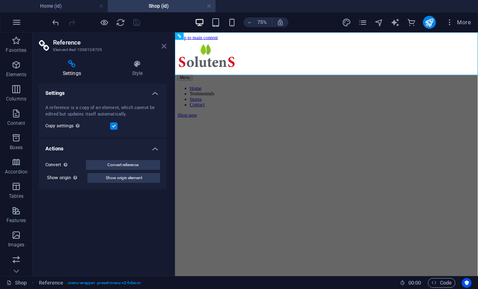
click at [164, 46] on icon at bounding box center [164, 46] width 5 height 6
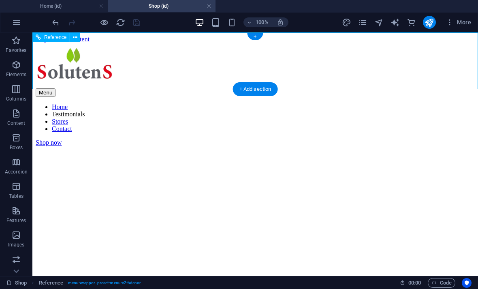
click at [384, 43] on div "Menu Home Testimonials Stores Contact Shop now" at bounding box center [255, 94] width 439 height 103
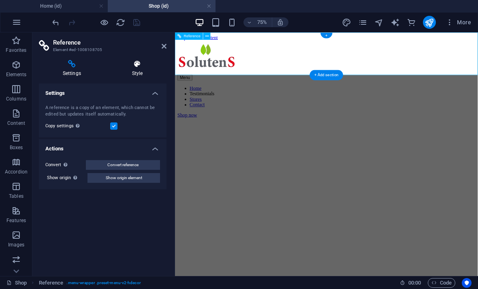
click at [132, 62] on icon at bounding box center [137, 64] width 58 height 8
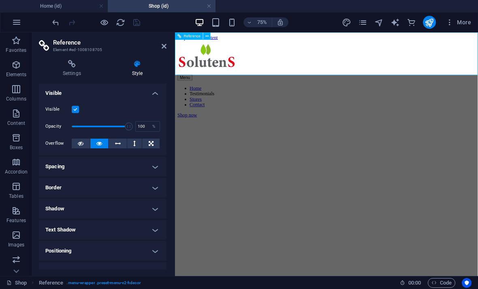
click at [302, 103] on nav "Home Testimonials Stores Contact" at bounding box center [376, 117] width 397 height 29
click at [255, 47] on div at bounding box center [376, 65] width 397 height 45
click at [261, 44] on div at bounding box center [376, 65] width 397 height 45
click at [201, 55] on div at bounding box center [376, 65] width 397 height 45
click at [162, 45] on icon at bounding box center [164, 46] width 5 height 6
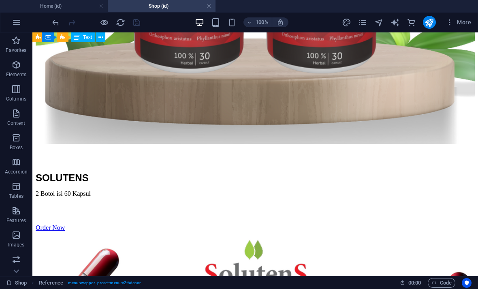
scroll to position [1310, 0]
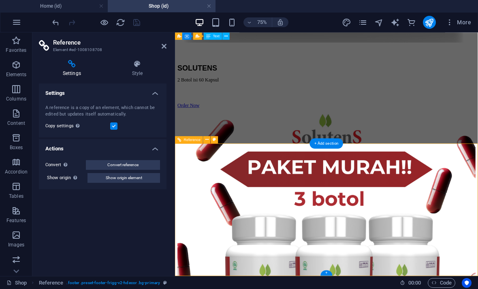
scroll to position [1208, 0]
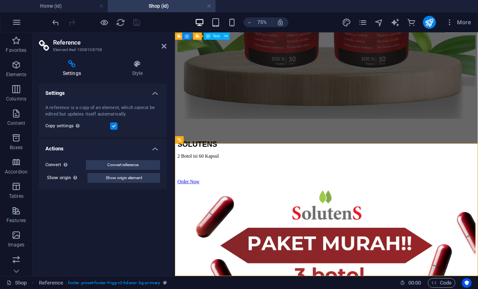
click at [158, 43] on h2 "Reference" at bounding box center [109, 42] width 113 height 7
click at [157, 45] on h2 "Reference" at bounding box center [109, 42] width 113 height 7
click at [159, 48] on header "Reference Element #ed-1008108708" at bounding box center [103, 42] width 128 height 21
click at [363, 22] on icon "pages" at bounding box center [362, 22] width 9 height 9
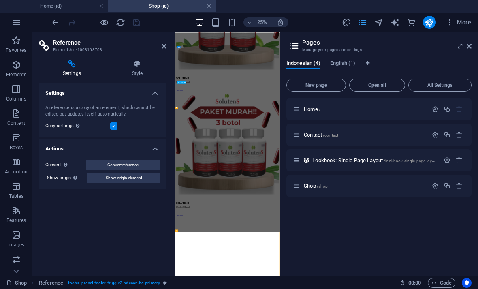
scroll to position [578, 0]
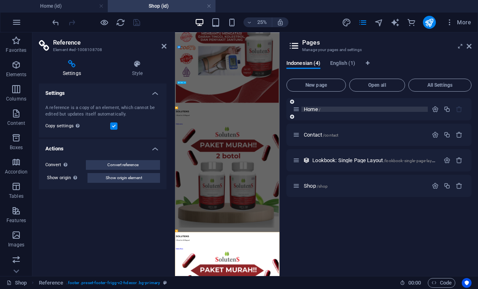
click at [349, 110] on p "Home /" at bounding box center [364, 109] width 121 height 5
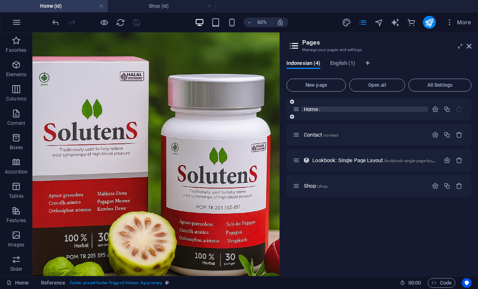
scroll to position [0, 0]
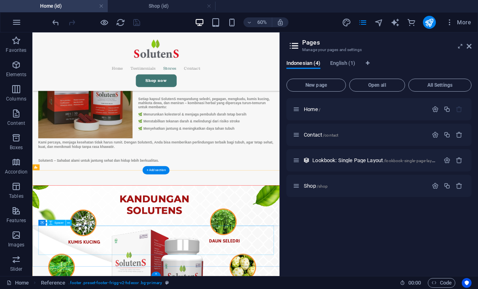
select select "px"
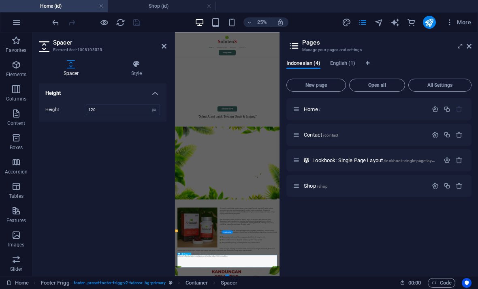
scroll to position [1170, 0]
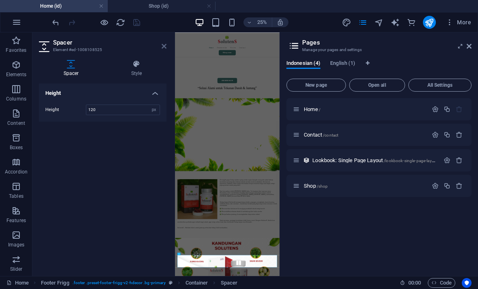
click at [162, 47] on icon at bounding box center [164, 46] width 5 height 6
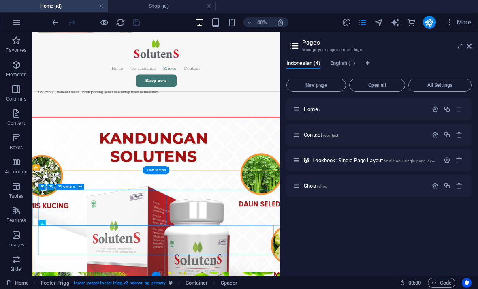
select select "px"
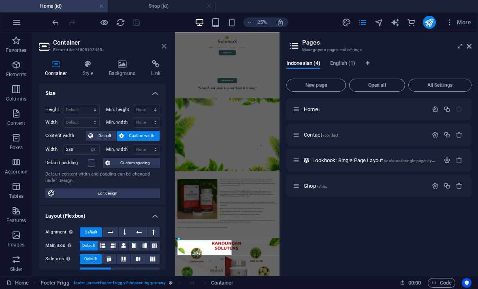
click at [163, 45] on icon at bounding box center [164, 46] width 5 height 6
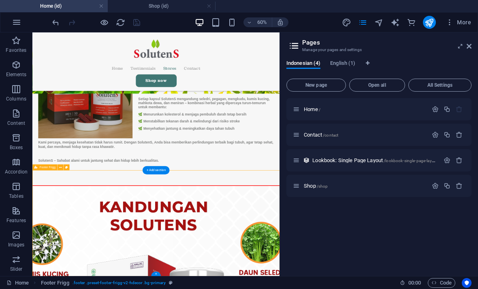
select select "footer"
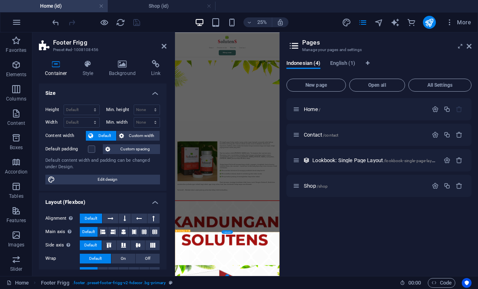
scroll to position [1170, 0]
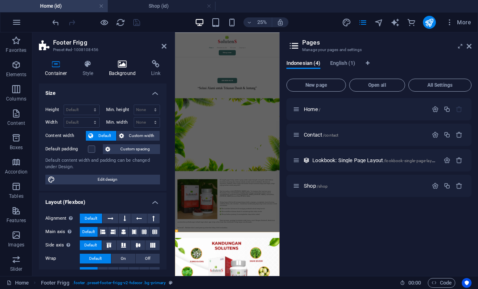
click at [115, 61] on icon at bounding box center [122, 64] width 39 height 8
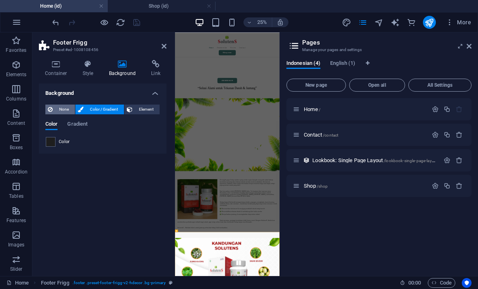
click at [50, 105] on icon at bounding box center [50, 109] width 5 height 10
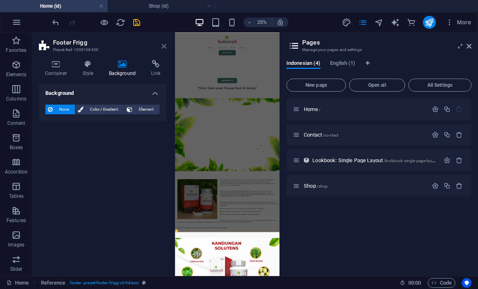
click at [162, 47] on icon at bounding box center [164, 46] width 5 height 6
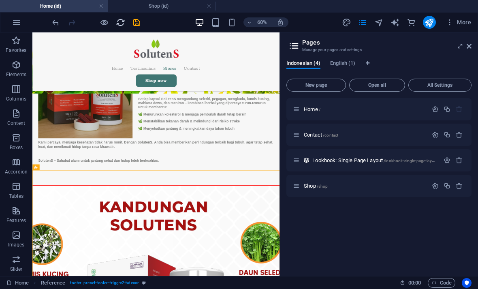
click at [119, 21] on icon "reload" at bounding box center [120, 22] width 9 height 9
click at [474, 46] on aside "Pages Manage your pages and settings Indonesian (4) English (1) New page Open a…" at bounding box center [378, 153] width 198 height 243
click at [468, 49] on icon at bounding box center [469, 46] width 5 height 6
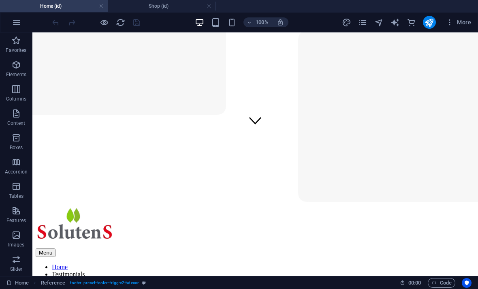
scroll to position [145, 0]
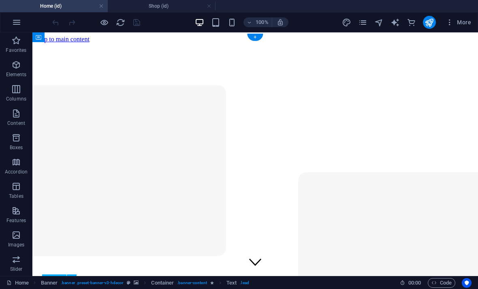
scroll to position [0, 0]
click at [121, 19] on icon "reload" at bounding box center [120, 22] width 9 height 9
click at [360, 27] on icon "pages" at bounding box center [362, 22] width 9 height 9
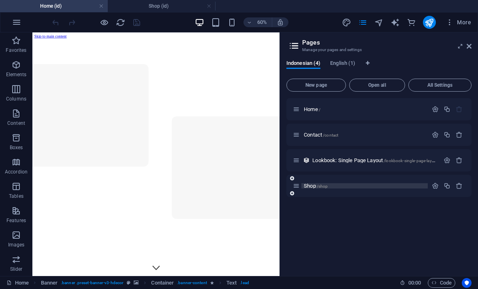
click at [330, 181] on div "Shop /shop" at bounding box center [360, 185] width 135 height 9
click at [323, 187] on span "/shop" at bounding box center [322, 186] width 11 height 4
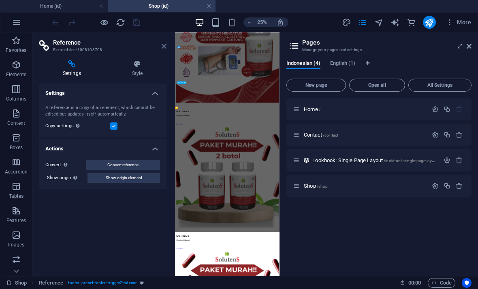
click at [163, 43] on icon at bounding box center [164, 46] width 5 height 6
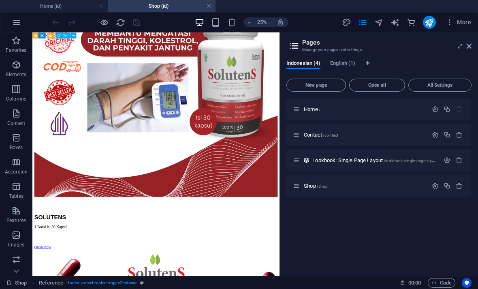
scroll to position [1138, 0]
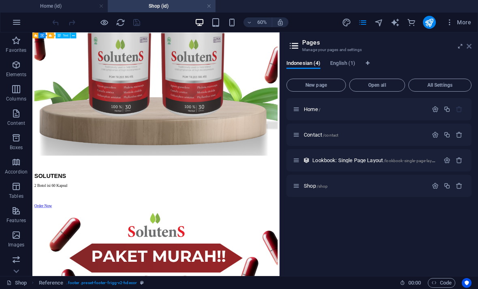
click at [469, 46] on icon at bounding box center [469, 46] width 5 height 6
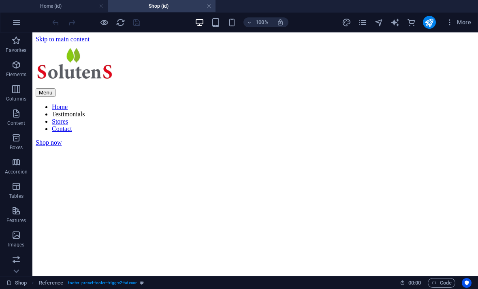
scroll to position [0, 0]
click at [430, 22] on icon "publish" at bounding box center [428, 22] width 9 height 9
